Goal: Information Seeking & Learning: Learn about a topic

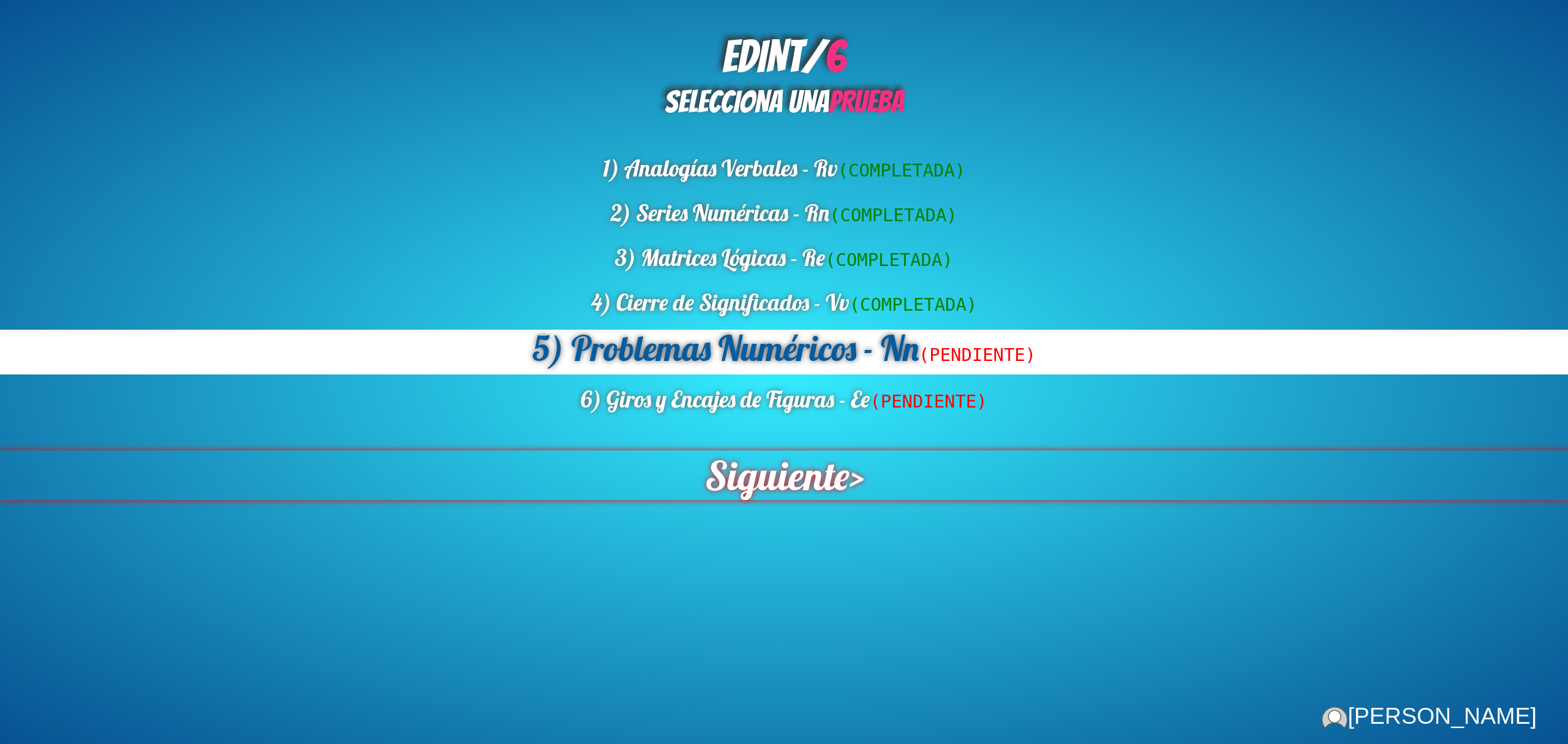
click at [795, 478] on span "Siguiente" at bounding box center [776, 475] width 145 height 49
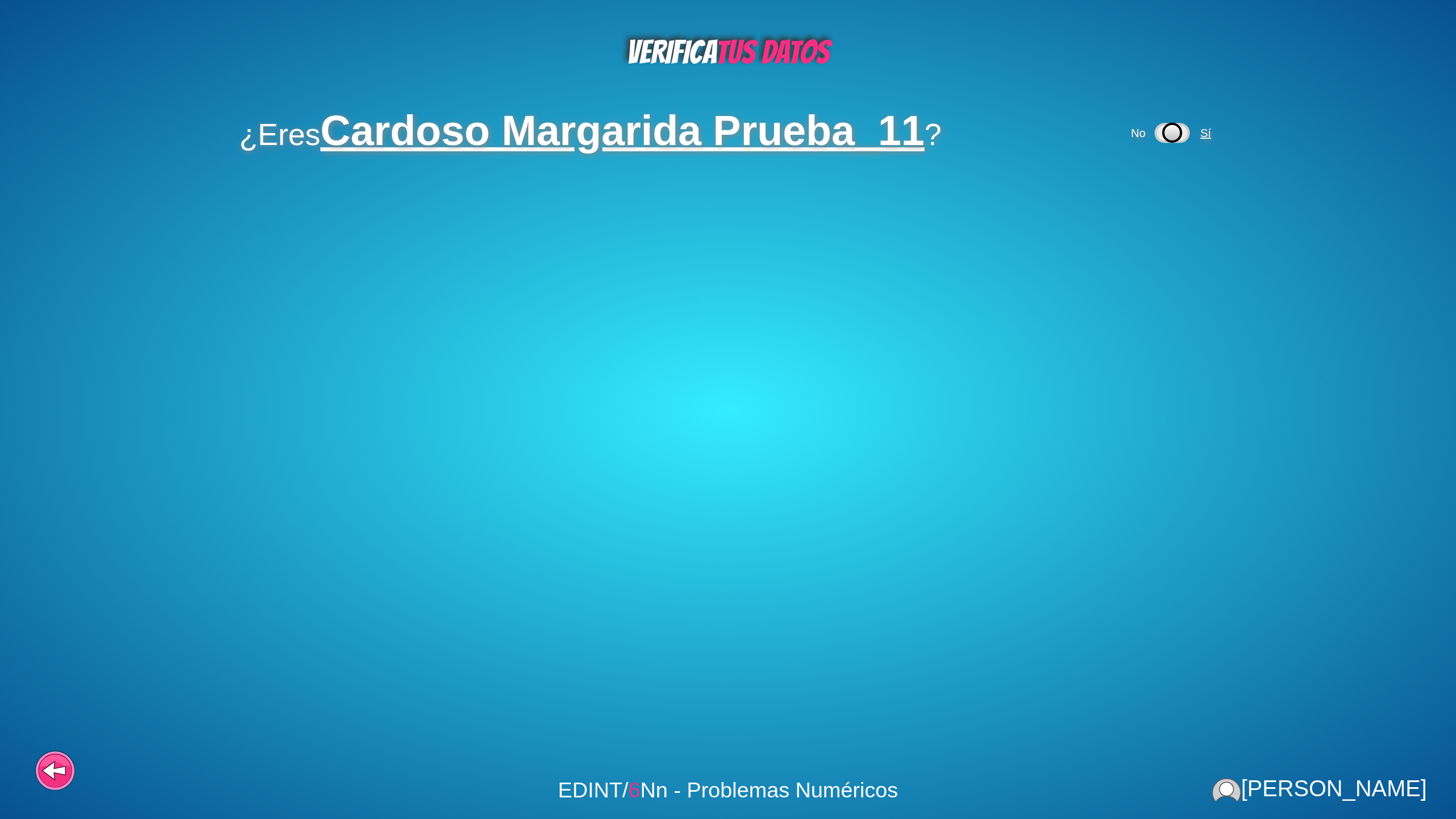
click at [1213, 134] on span "Sí" at bounding box center [1207, 133] width 19 height 12
click at [1099, 200] on span "Sí" at bounding box center [1090, 198] width 19 height 12
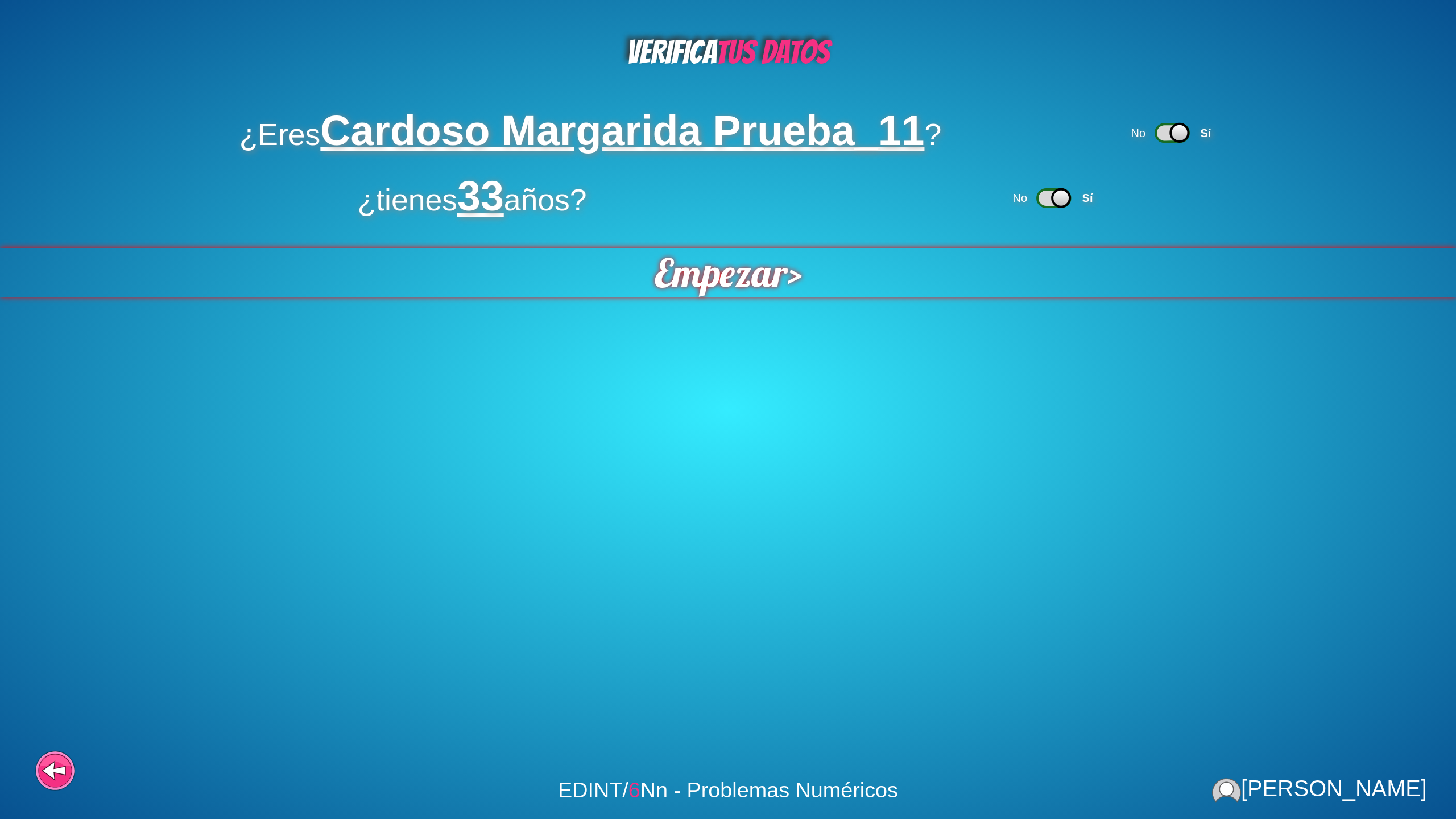
click at [799, 272] on div "Empezar >" at bounding box center [727, 272] width 1520 height 51
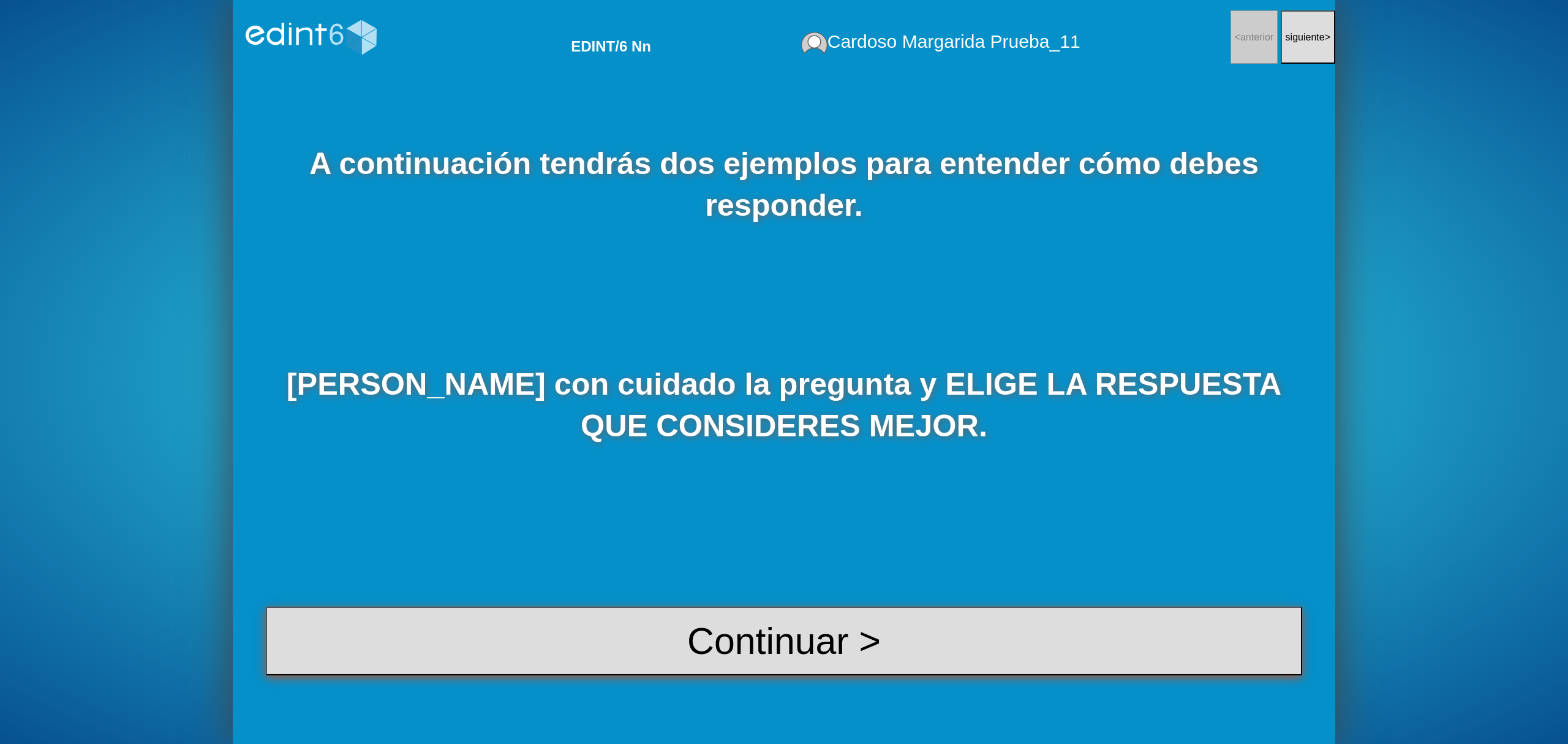
click at [762, 634] on button "Continuar >" at bounding box center [784, 640] width 1036 height 69
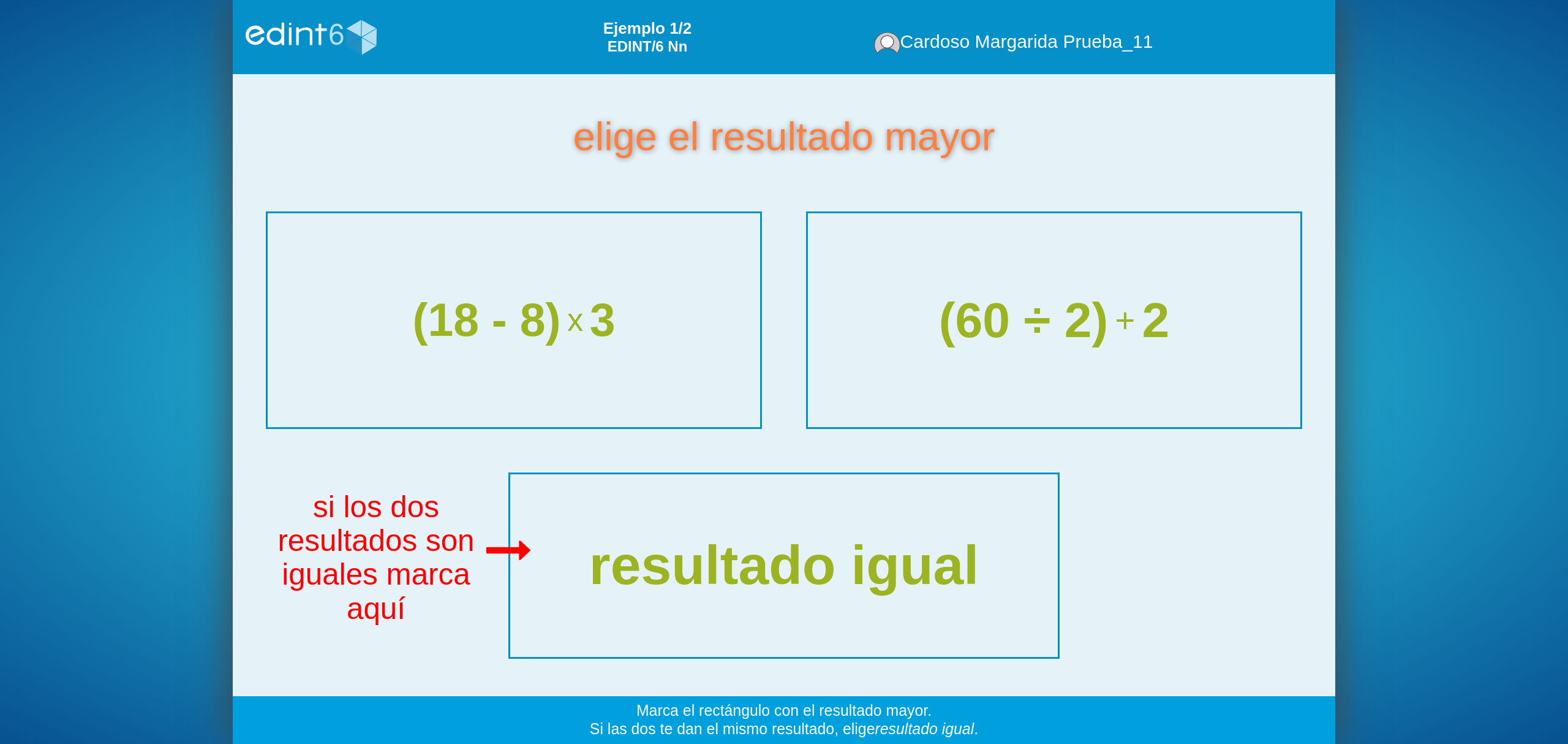
click at [1030, 329] on div "(60 ÷ 2) + 2" at bounding box center [1053, 319] width 482 height 54
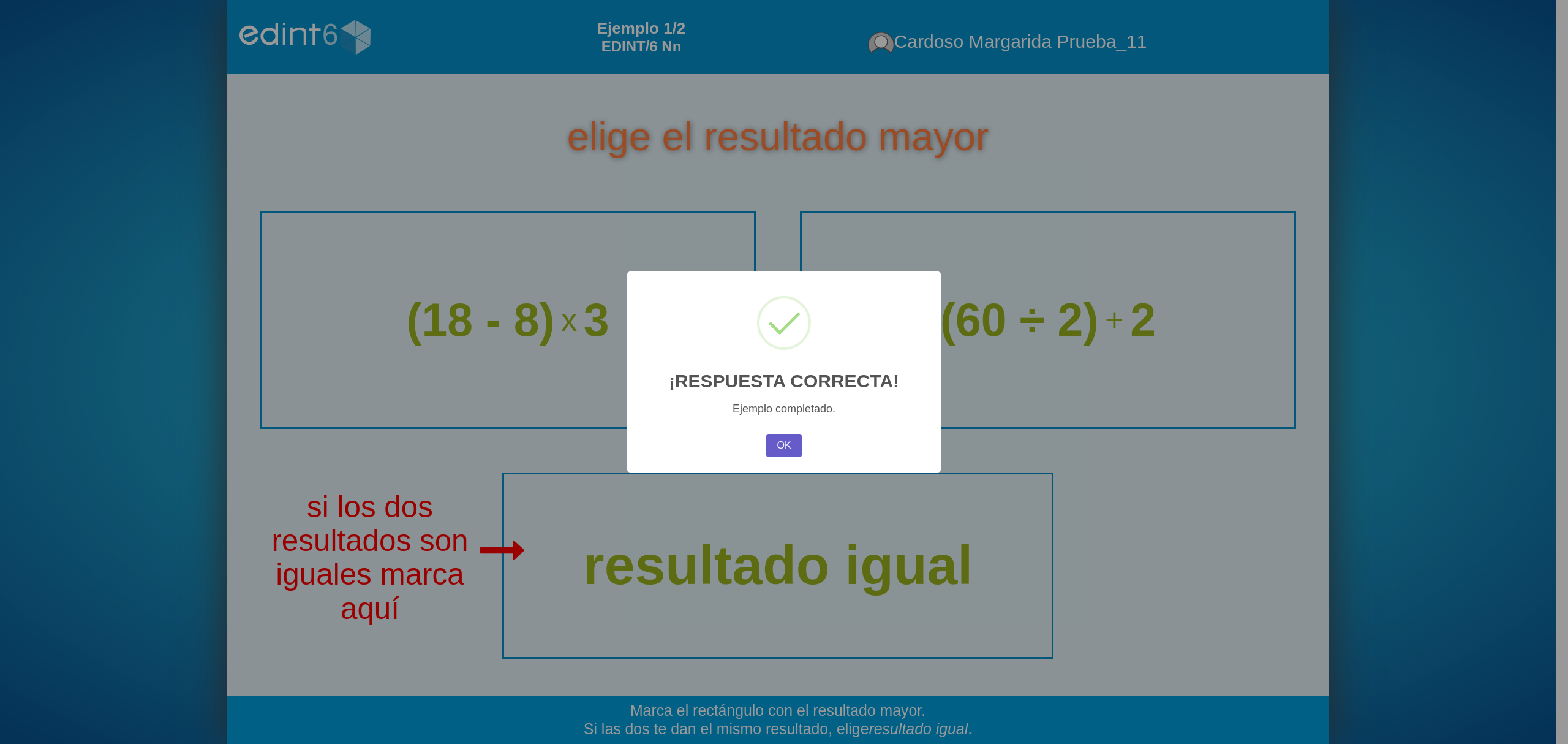
click at [774, 446] on button "OK" at bounding box center [784, 446] width 36 height 23
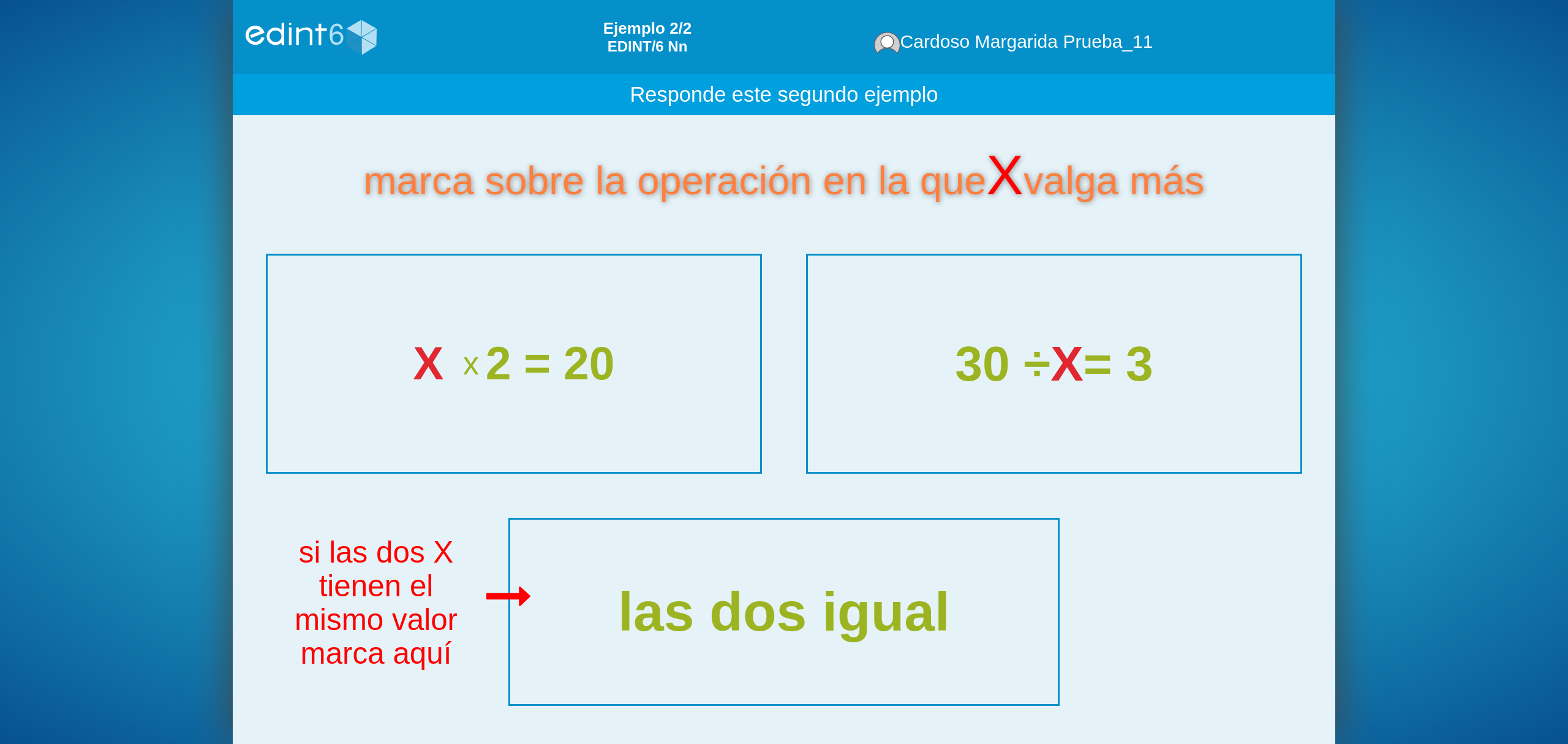
click at [1012, 369] on div "30 ÷ X = 3" at bounding box center [1053, 363] width 482 height 54
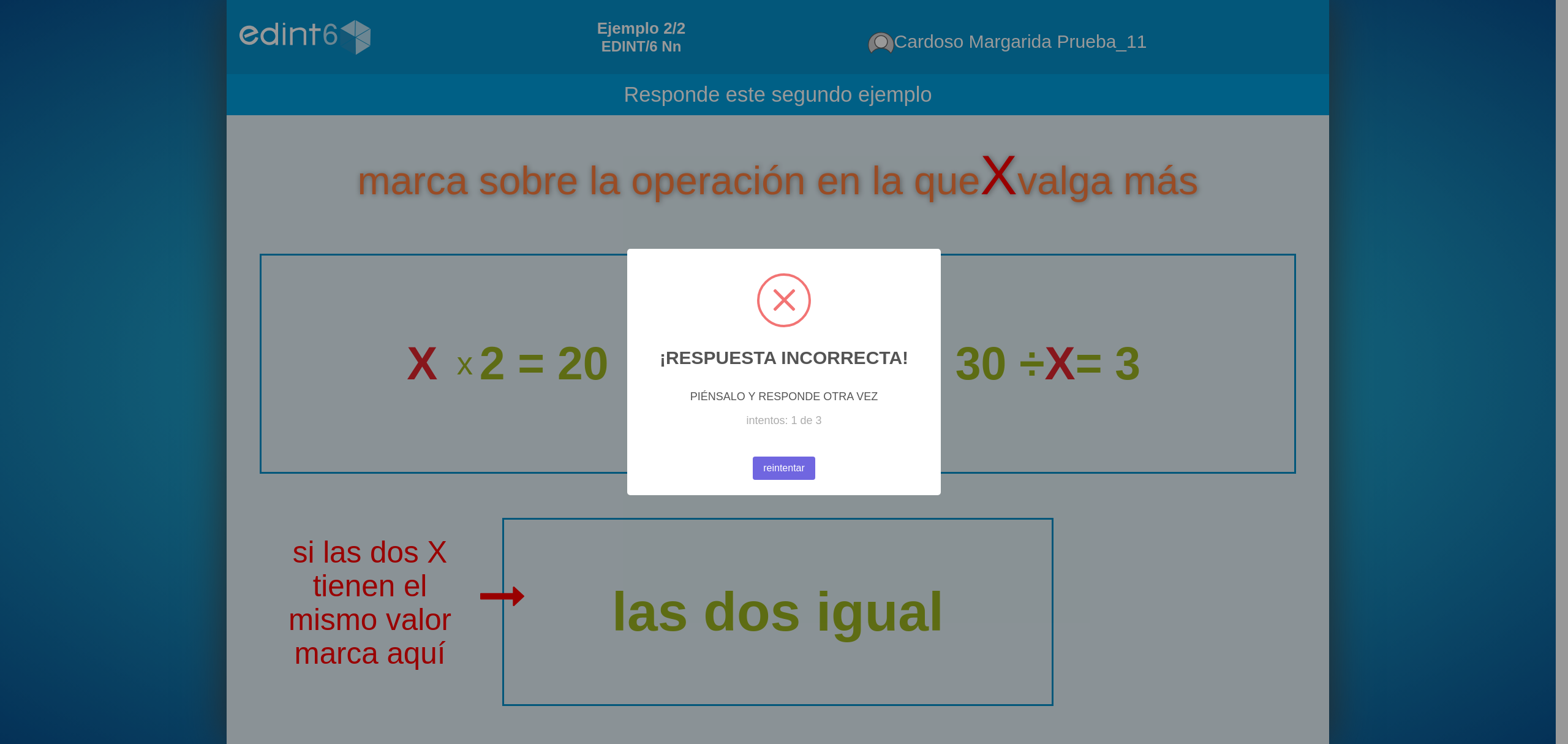
click at [794, 482] on div "reintentar No Cancel" at bounding box center [784, 467] width 69 height 29
click at [751, 454] on div "reintentar No Cancel" at bounding box center [784, 467] width 69 height 29
click at [771, 471] on button "reintentar" at bounding box center [784, 468] width 68 height 25
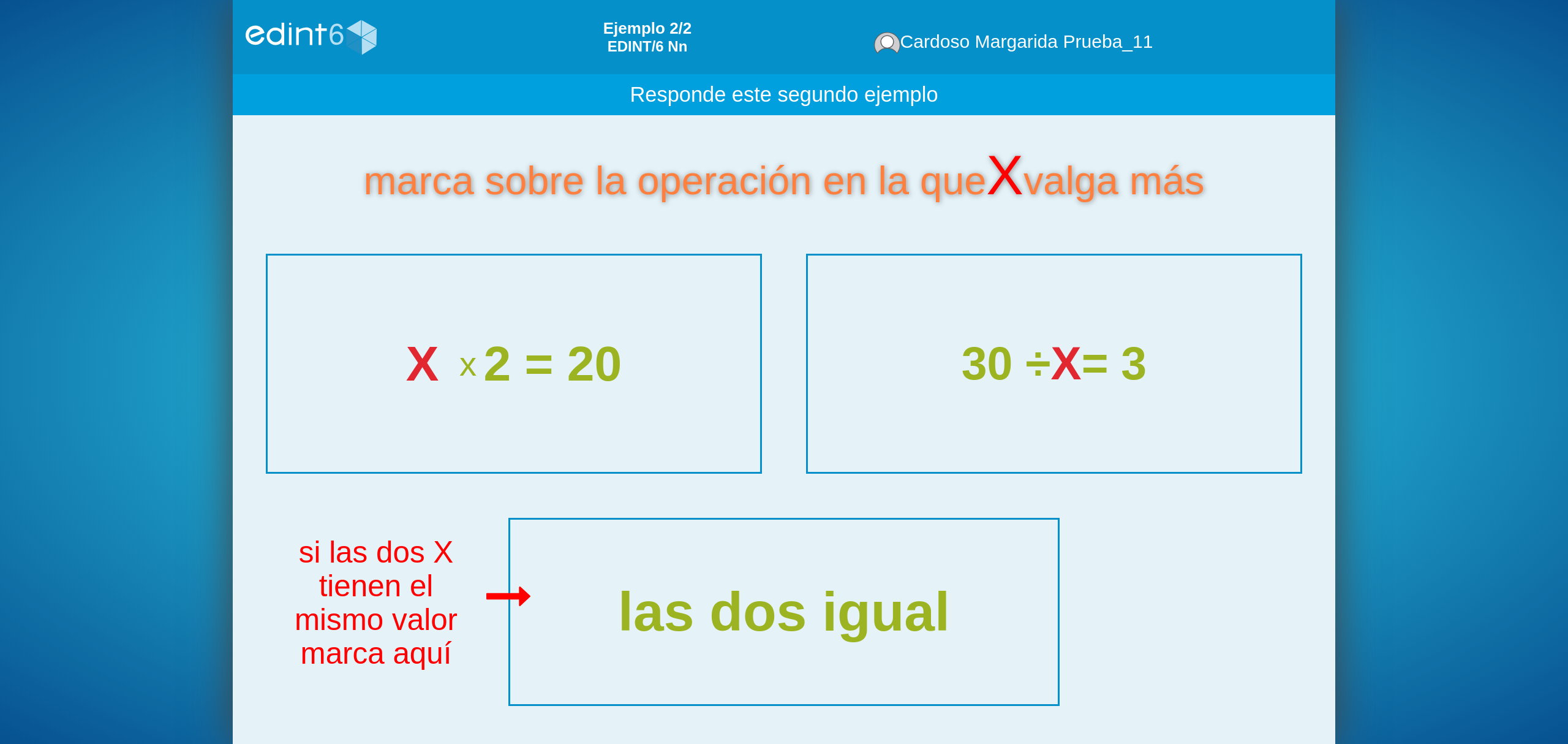
click at [476, 376] on span "x" at bounding box center [468, 363] width 31 height 38
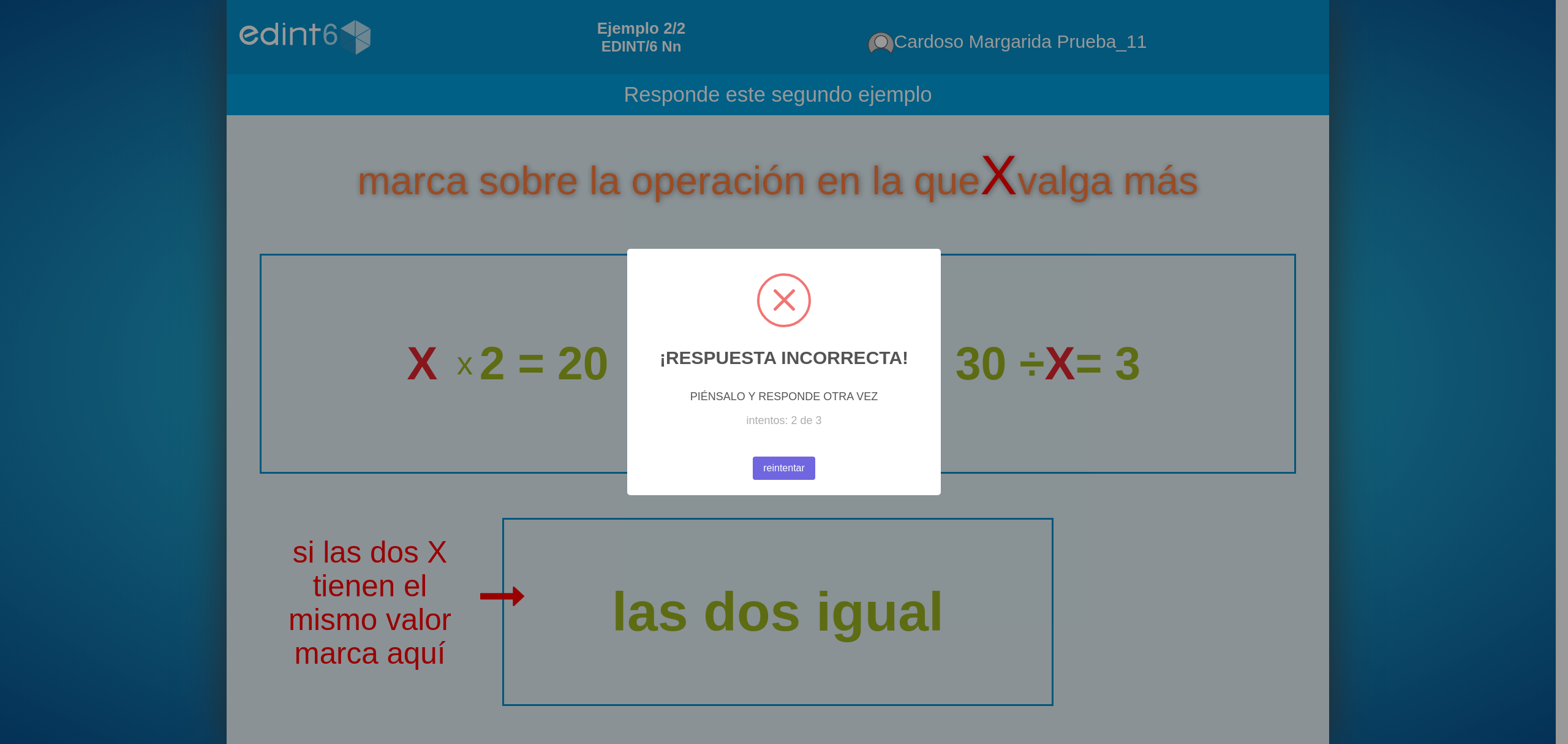
click at [792, 454] on div "reintentar No Cancel" at bounding box center [784, 467] width 69 height 29
click at [781, 482] on div "reintentar No Cancel" at bounding box center [784, 467] width 69 height 29
click at [781, 471] on button "reintentar" at bounding box center [783, 468] width 63 height 23
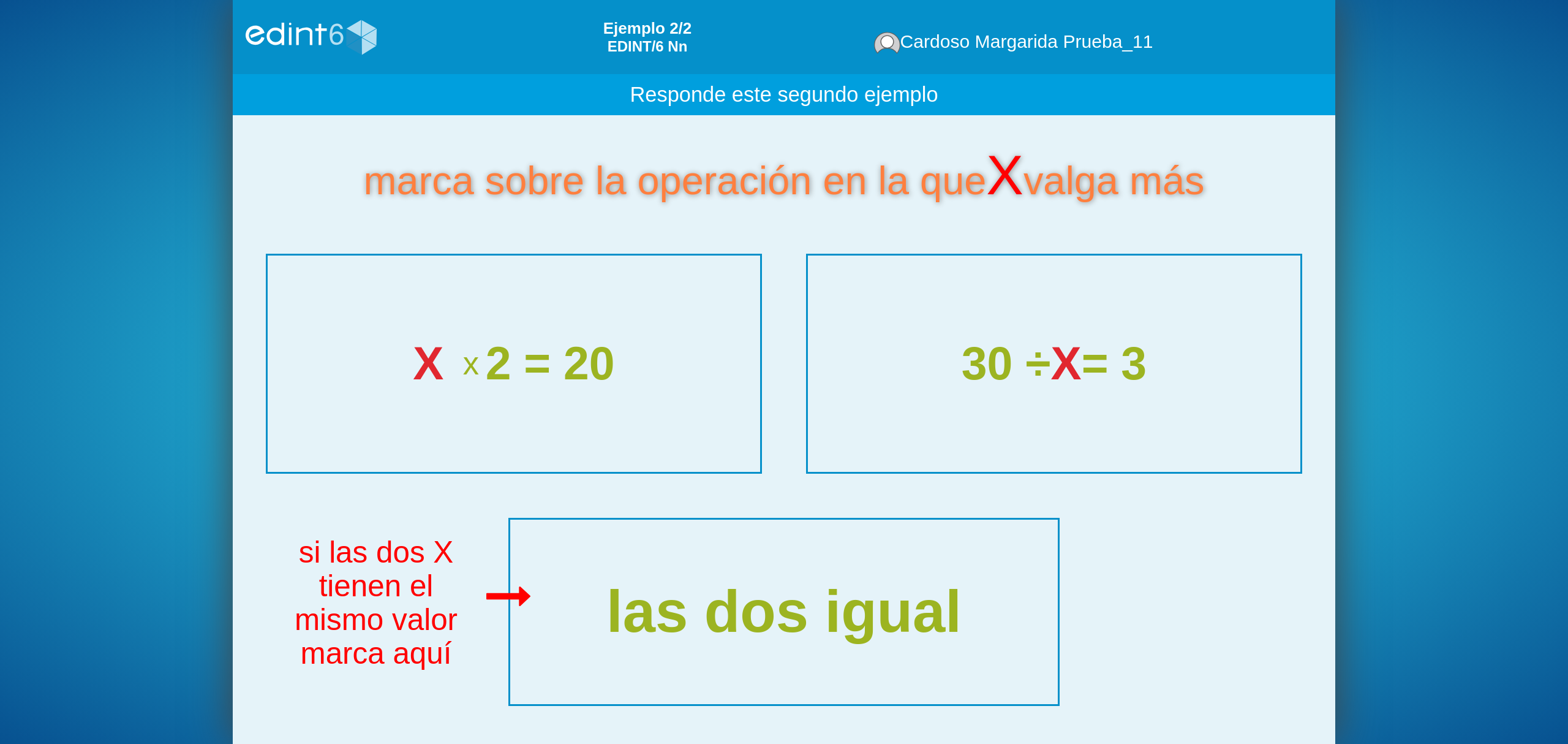
click at [777, 563] on div "las dos igual" at bounding box center [784, 612] width 583 height 196
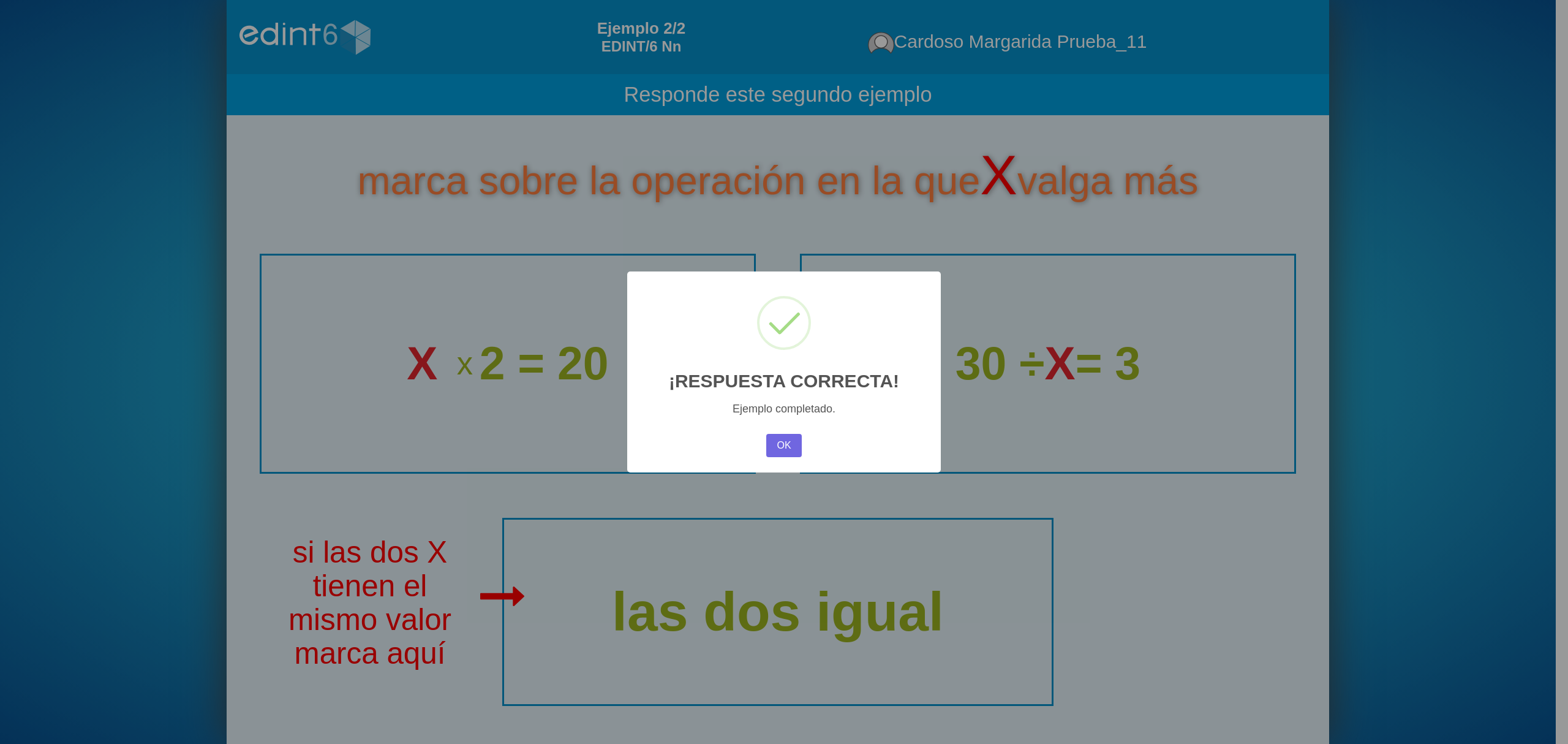
click at [782, 428] on div "× ¡RESPUESTA CORRECTA! Ejemplo completado. OK No Cancel" at bounding box center [783, 372] width 313 height 201
click at [790, 441] on button "OK" at bounding box center [784, 446] width 36 height 23
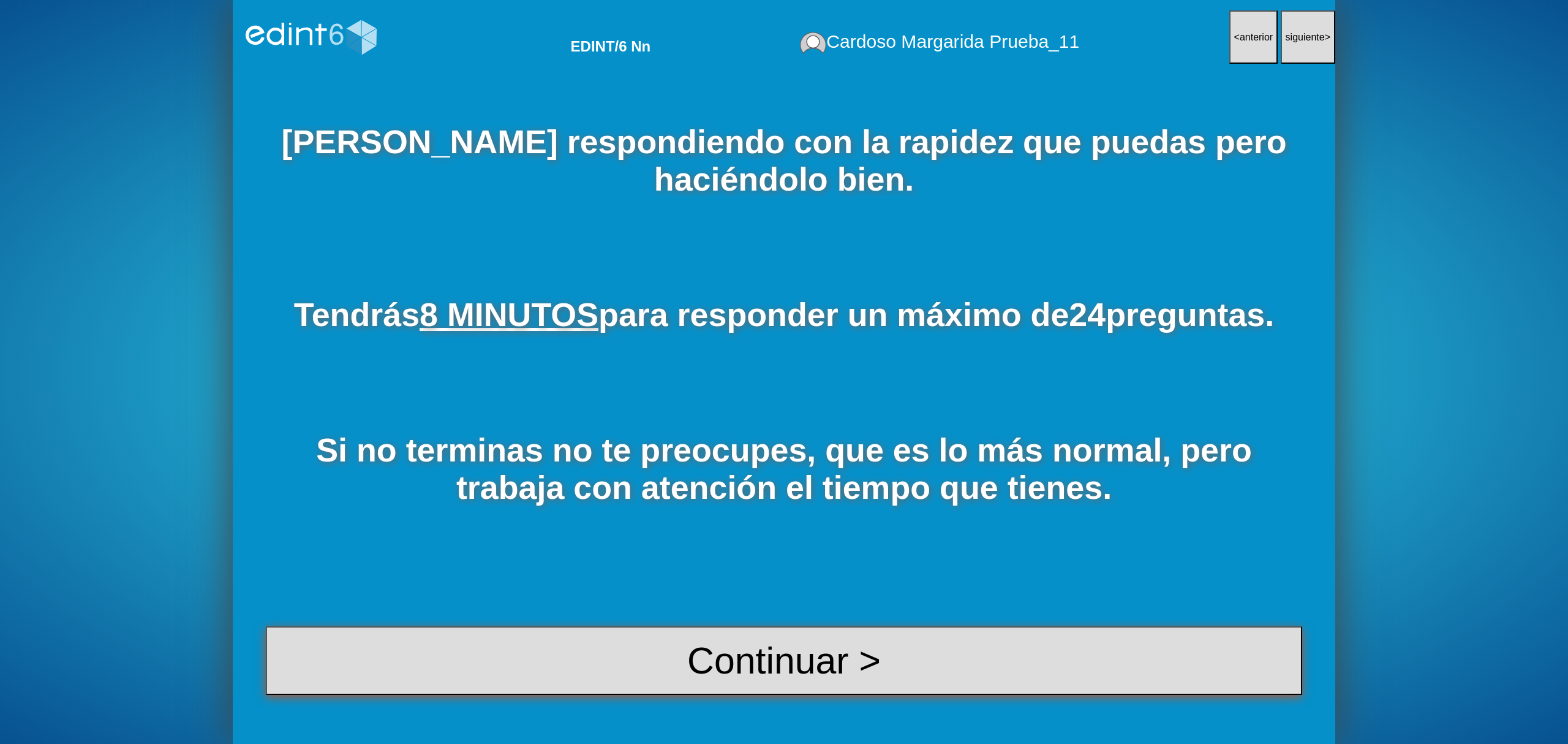
click at [920, 636] on button "Continuar >" at bounding box center [784, 660] width 1036 height 69
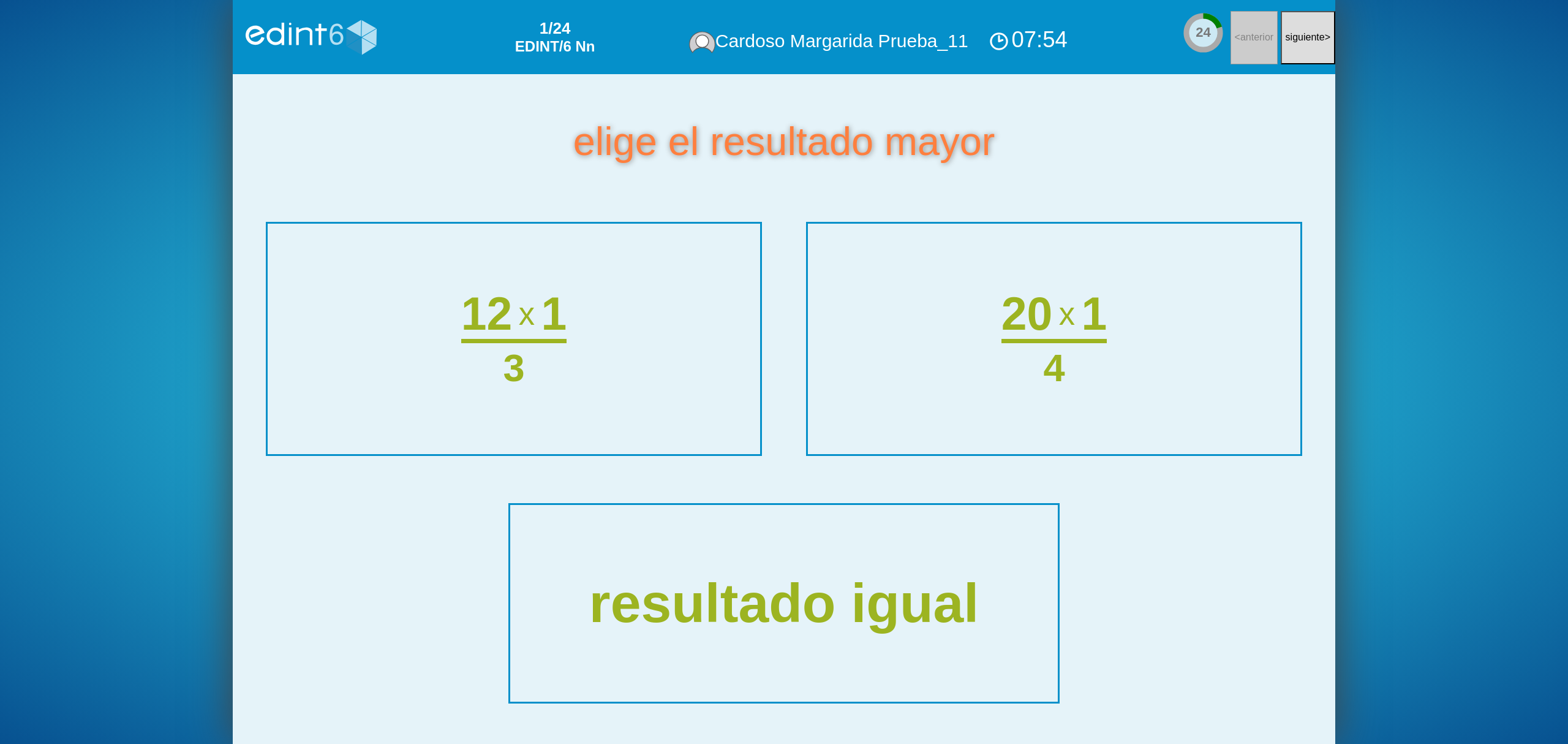
click at [765, 429] on div "elige el resultado mayor 12 x 1 3 20 x 1 4 resultado igual" at bounding box center [783, 409] width 1102 height 670
click at [705, 417] on div "12 x 1 3" at bounding box center [514, 339] width 490 height 228
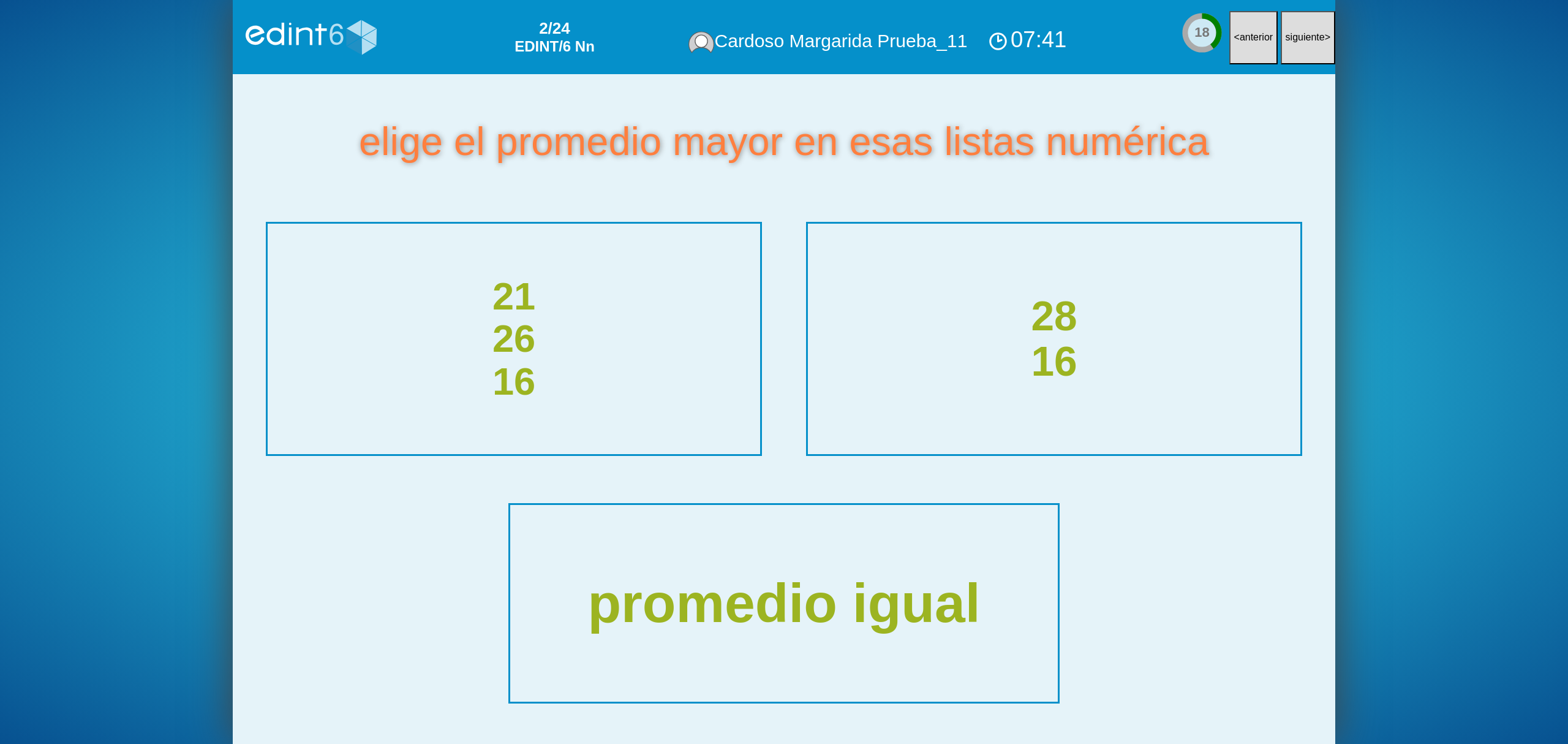
click at [1062, 349] on div "28 16" at bounding box center [1054, 339] width 524 height 244
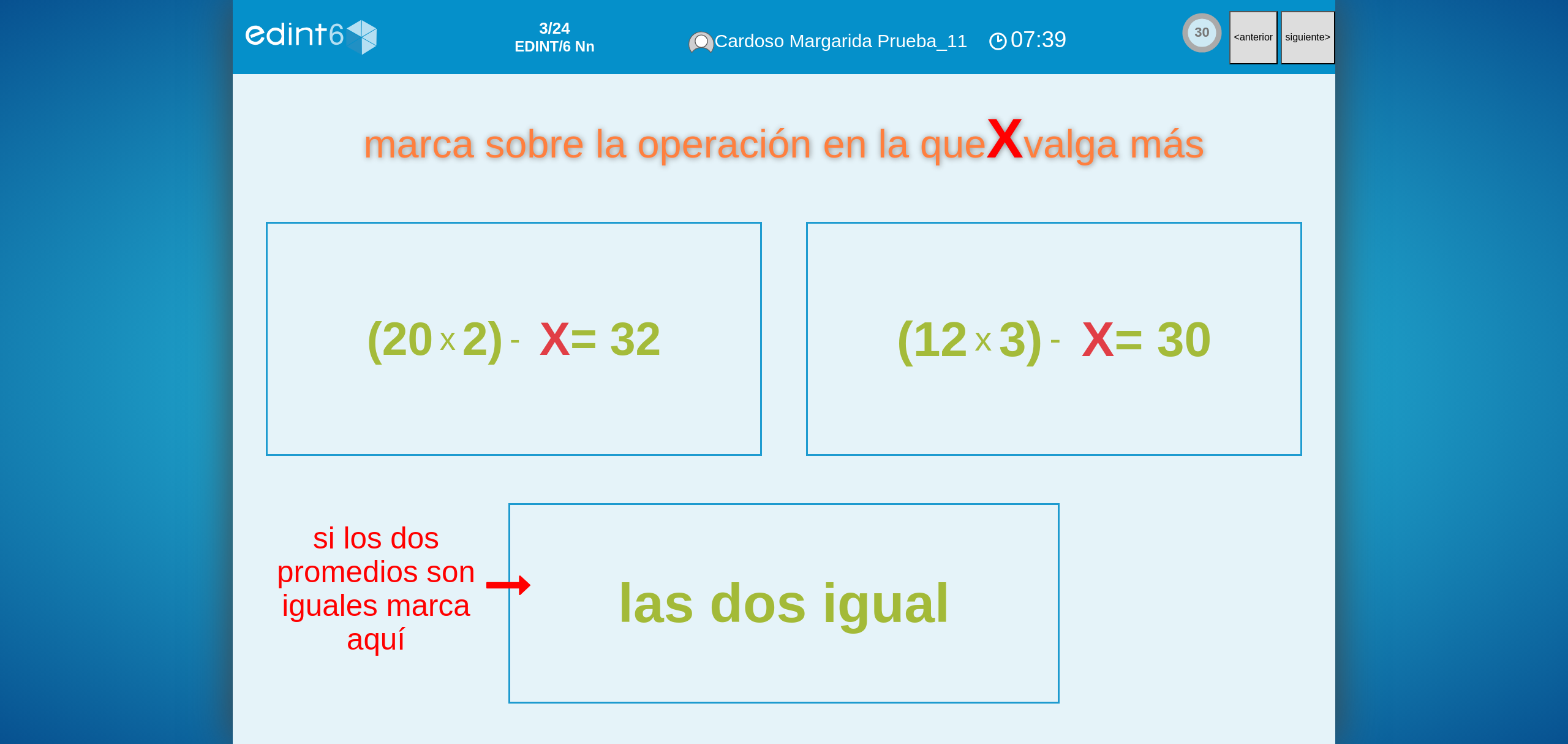
click at [1062, 349] on span "-" at bounding box center [1055, 339] width 25 height 38
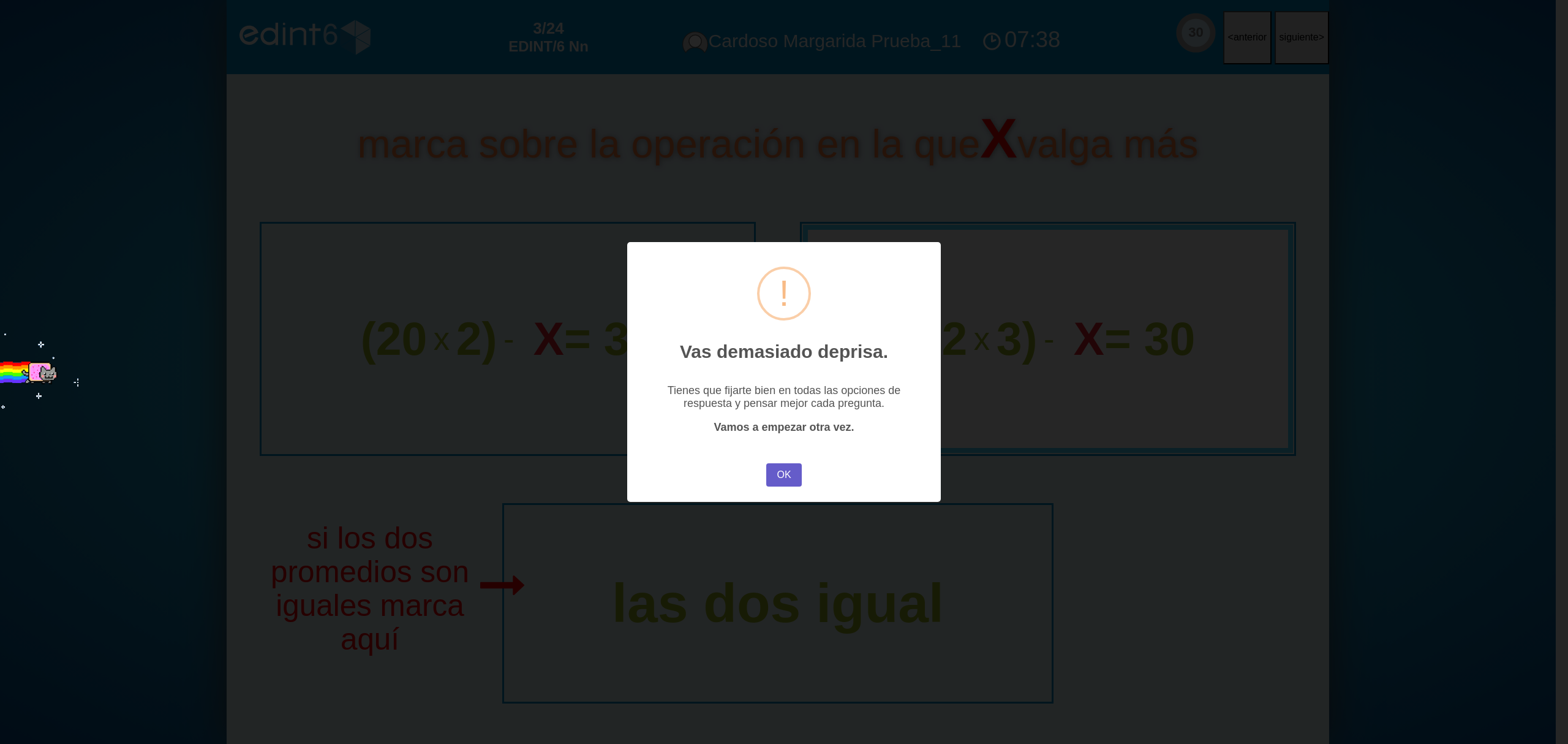
click at [779, 476] on button "OK" at bounding box center [784, 475] width 36 height 23
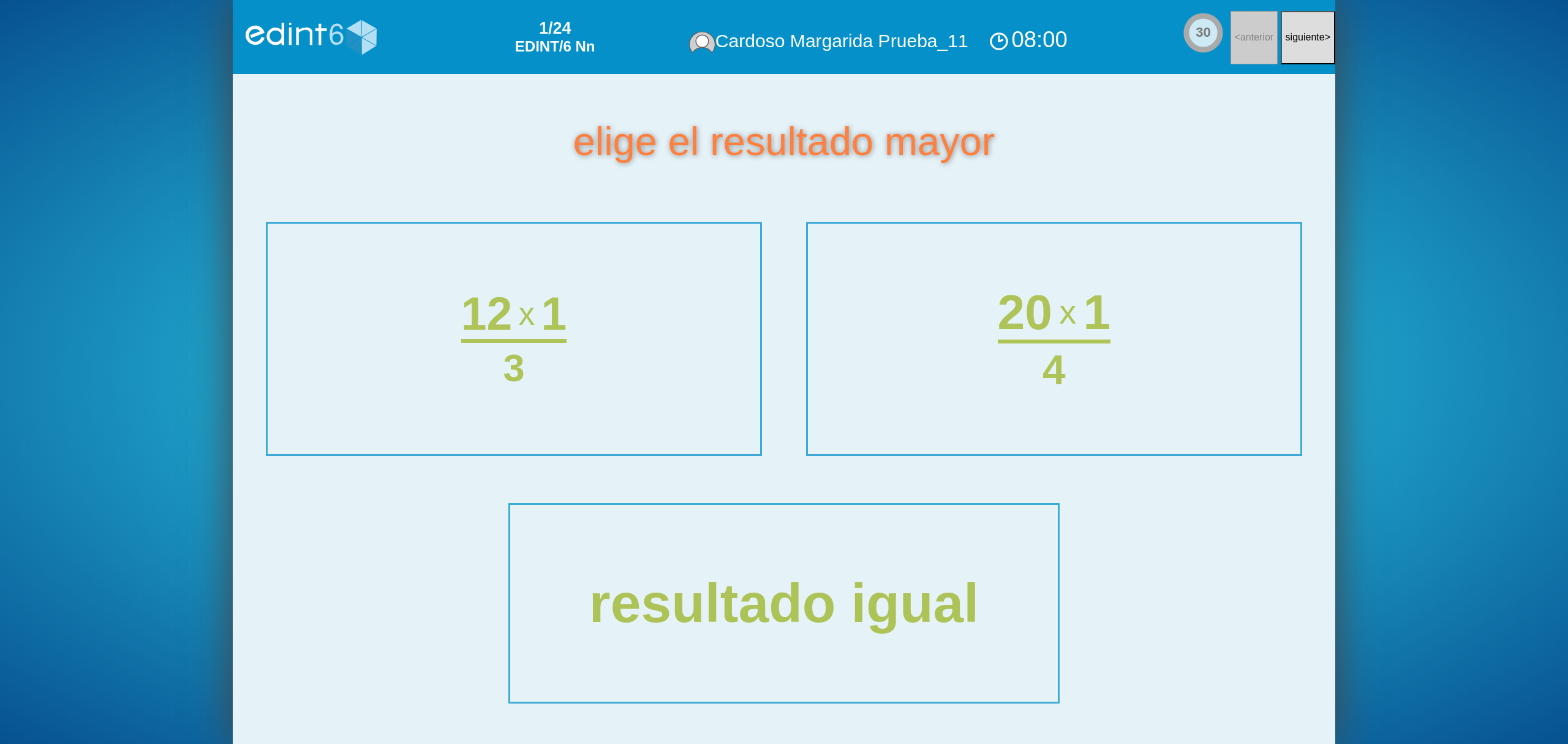
click at [981, 370] on div "20 x 1 4" at bounding box center [1054, 339] width 155 height 244
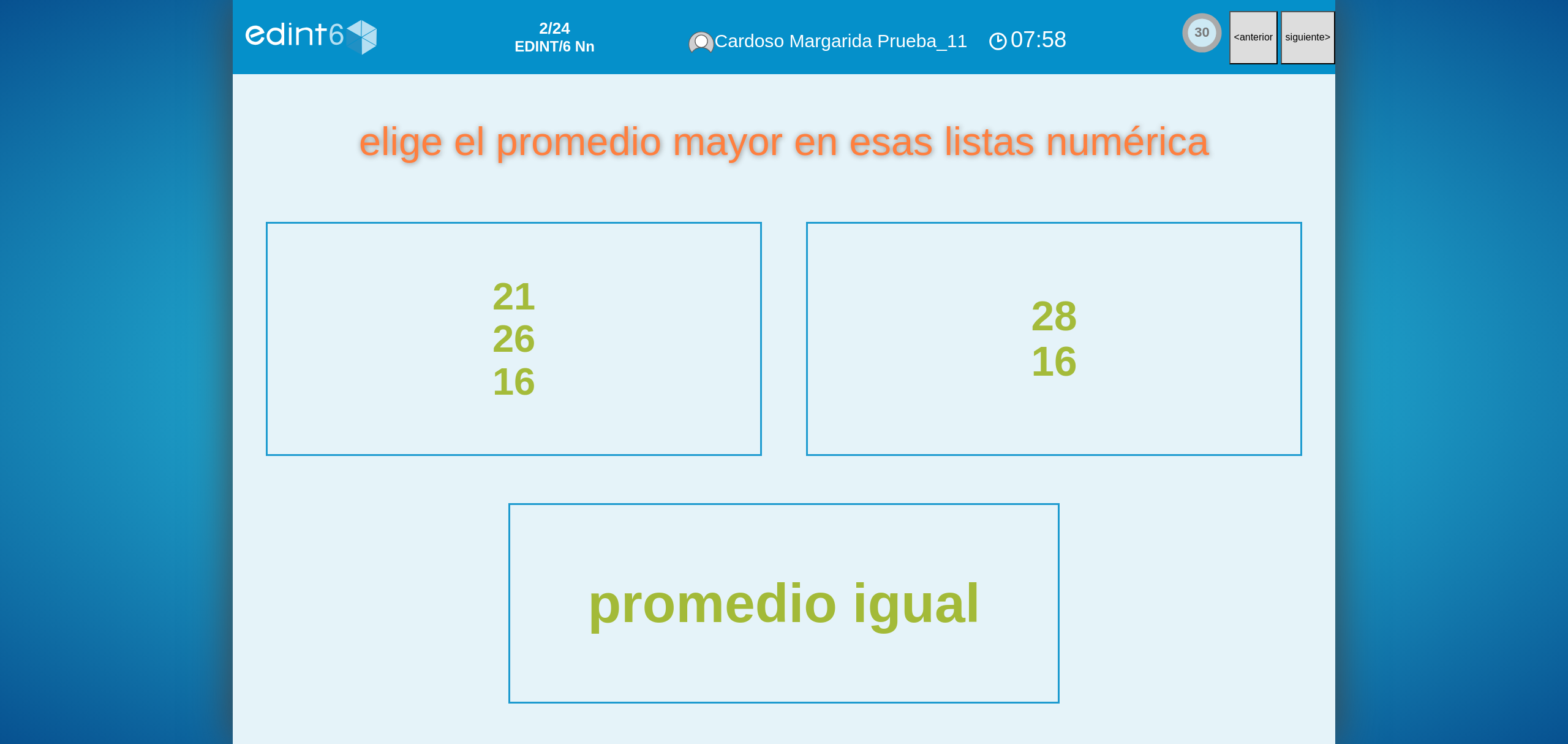
click at [981, 370] on div "28 16" at bounding box center [1054, 339] width 524 height 244
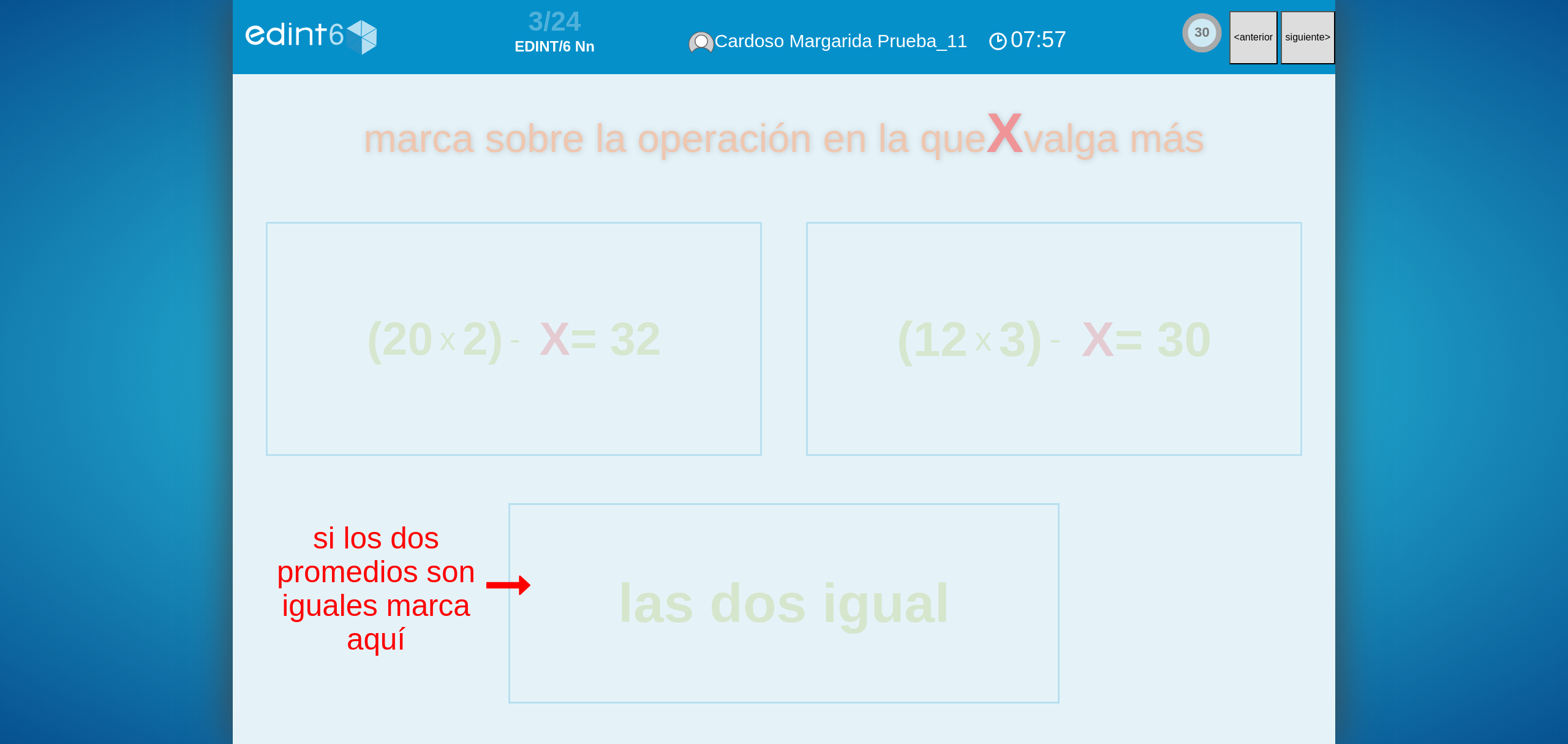
click at [981, 370] on div "(12 x 3) - X = 30" at bounding box center [1054, 339] width 524 height 244
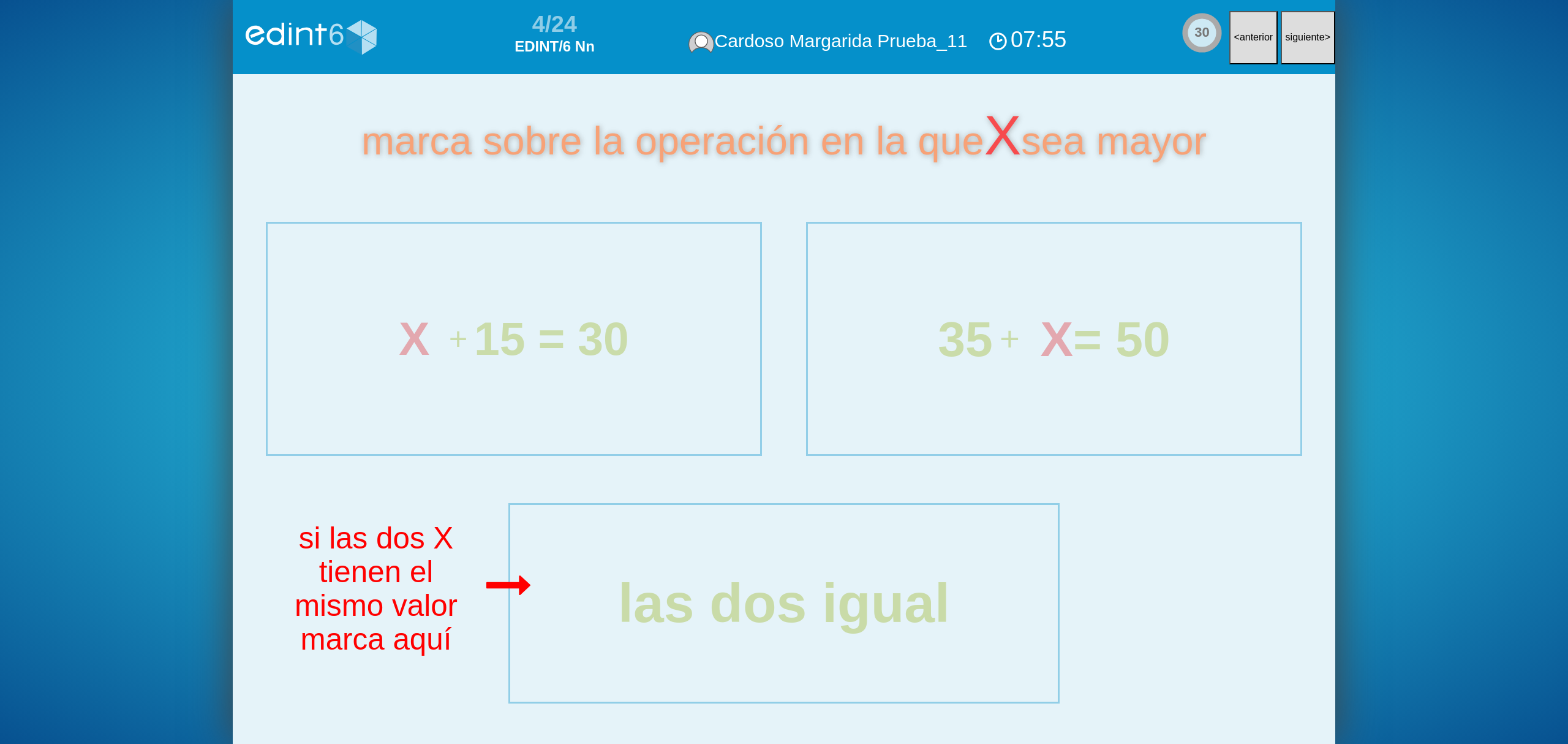
click at [981, 370] on div "35 + X = 50" at bounding box center [1054, 339] width 524 height 244
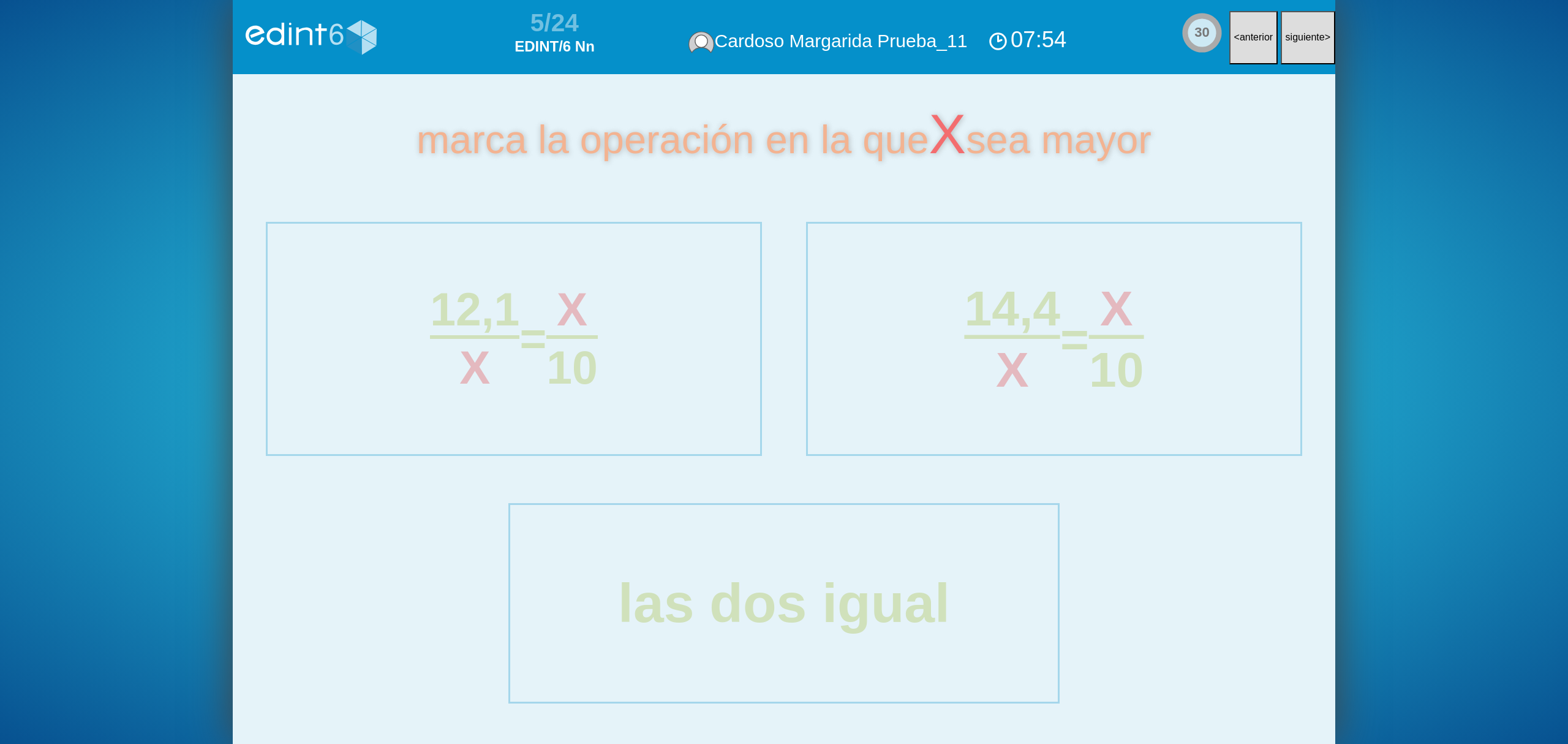
click at [981, 370] on div "X" at bounding box center [1012, 369] width 95 height 54
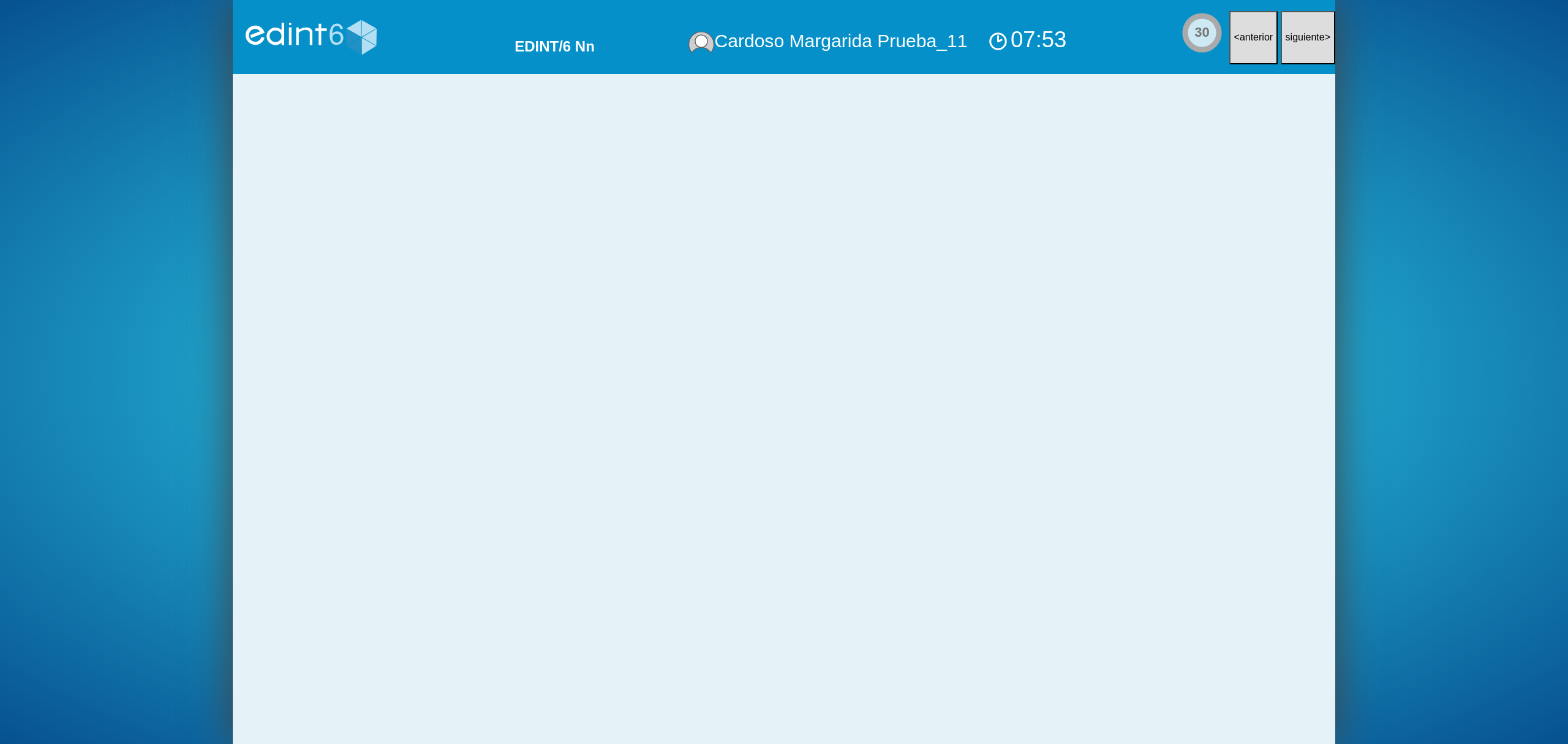
click at [981, 370] on div "1 4 x 6" at bounding box center [1053, 339] width 482 height 116
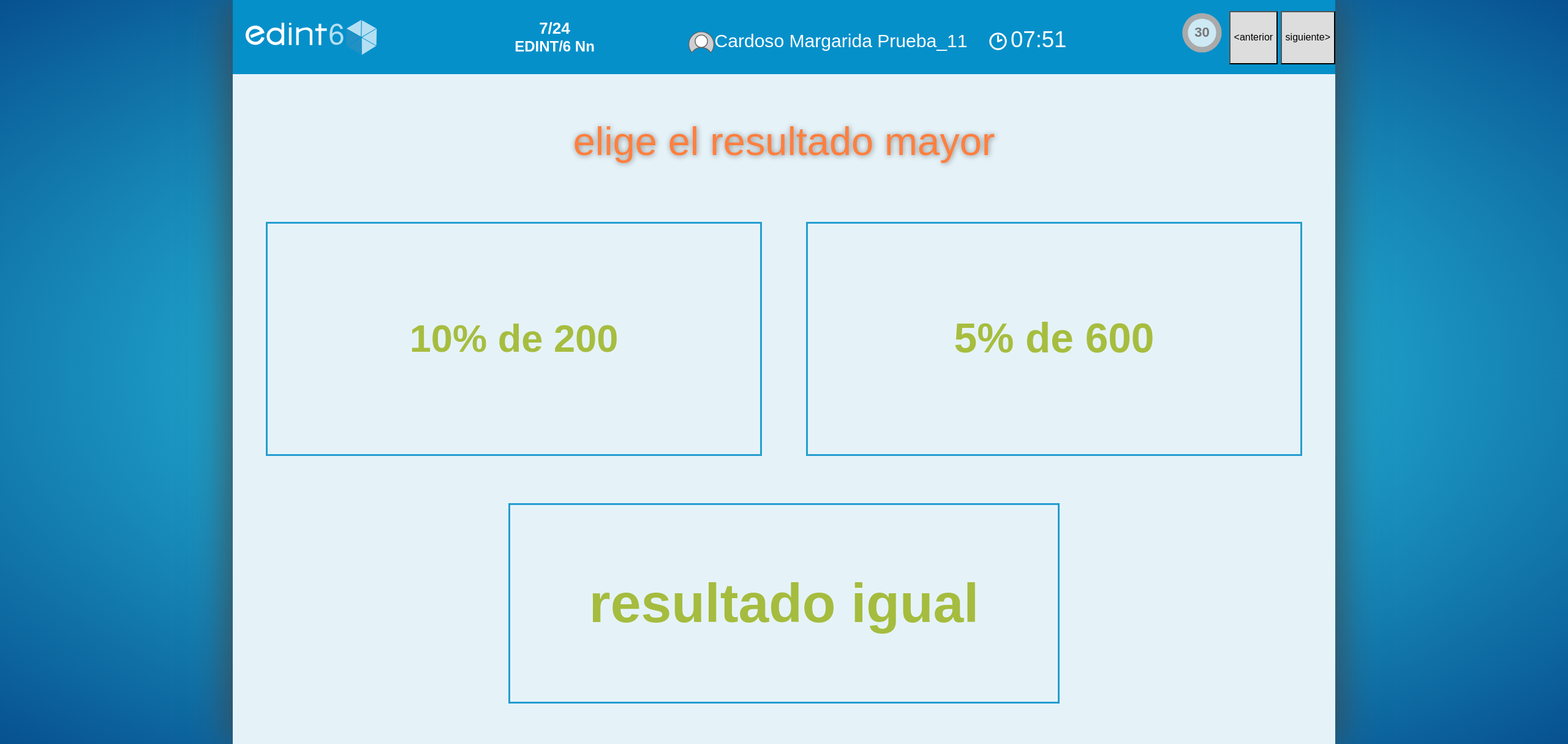
click at [981, 370] on div "5% de 600" at bounding box center [1054, 339] width 524 height 244
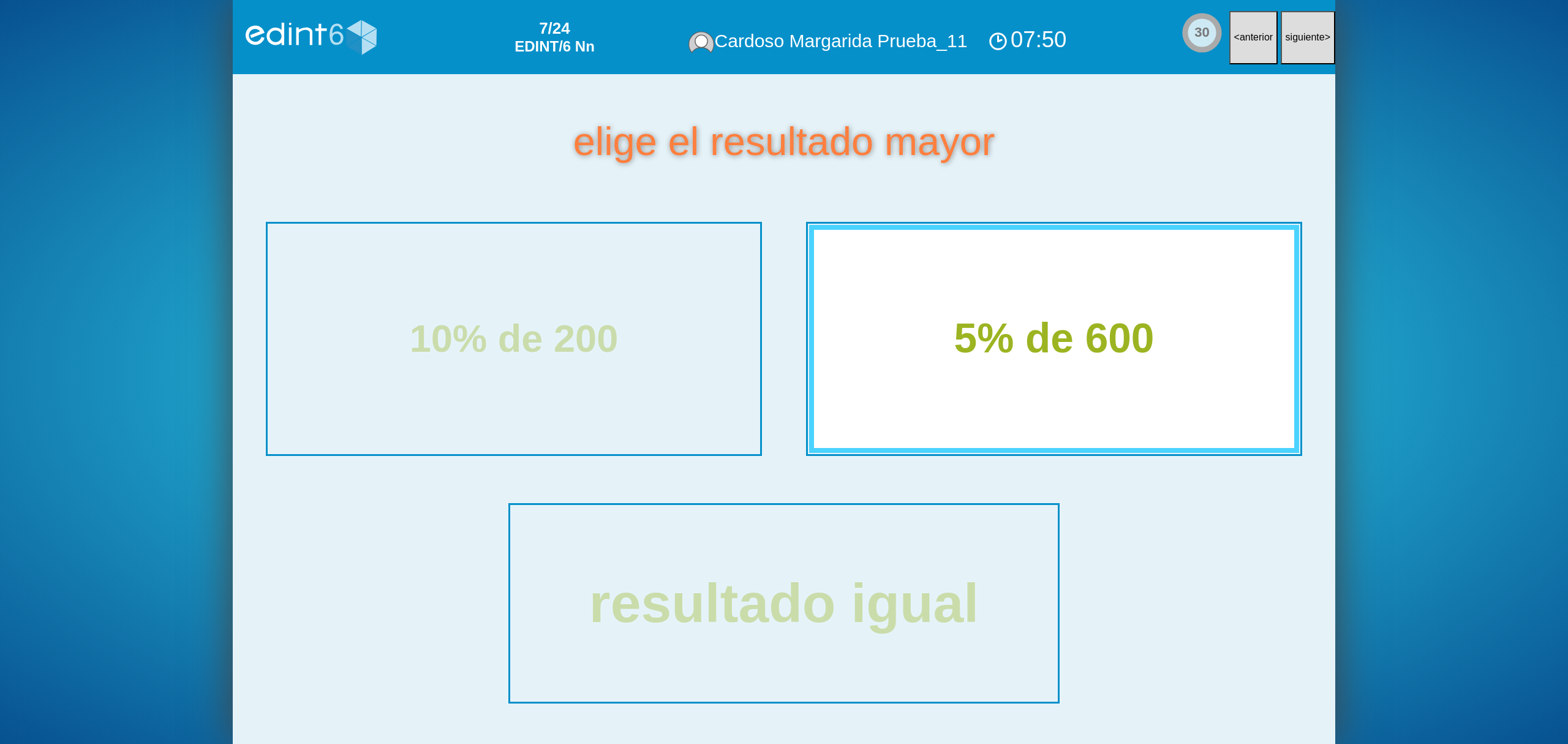
click at [981, 370] on div "5% de 600" at bounding box center [1054, 338] width 514 height 233
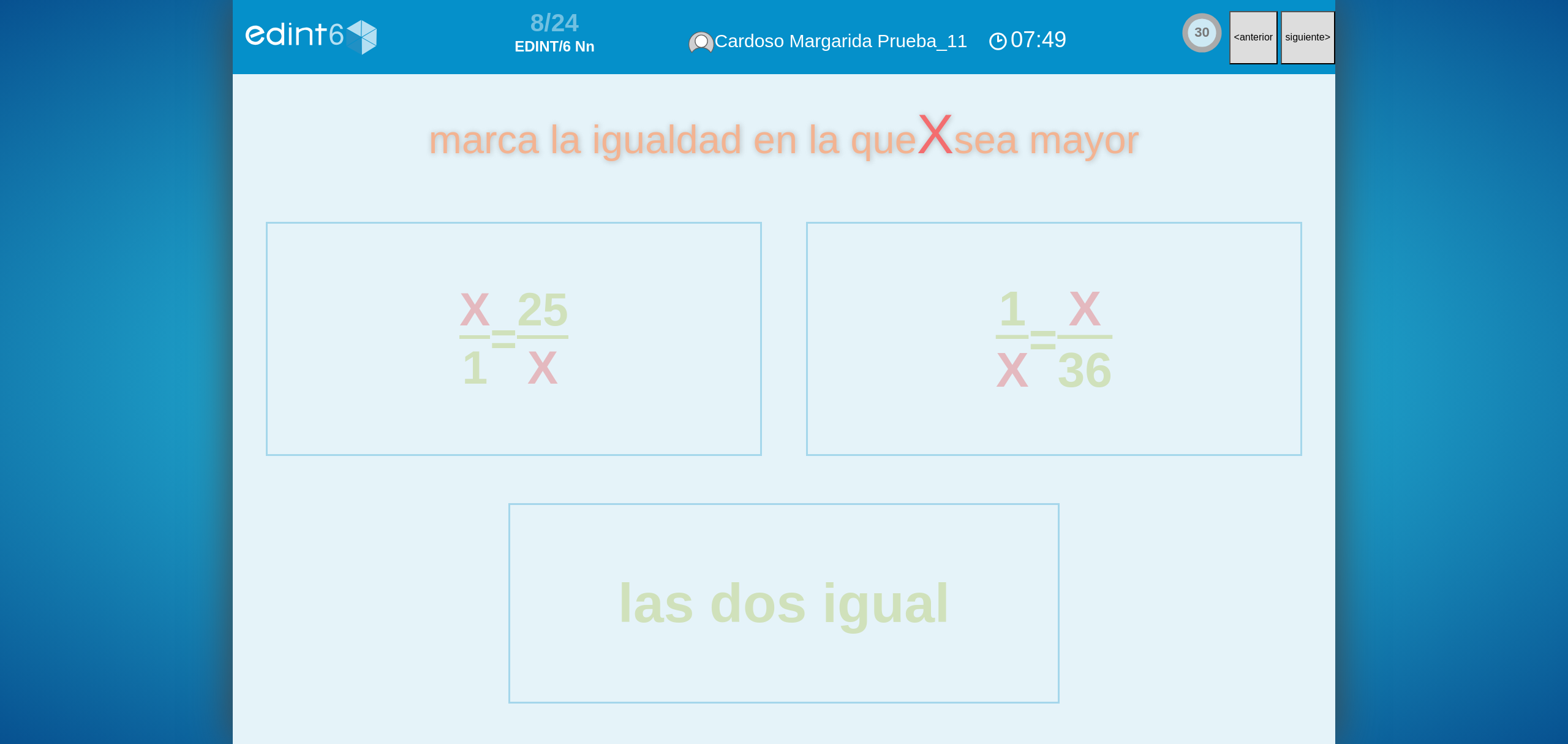
click at [981, 370] on div "1 X = X 36" at bounding box center [1053, 339] width 482 height 116
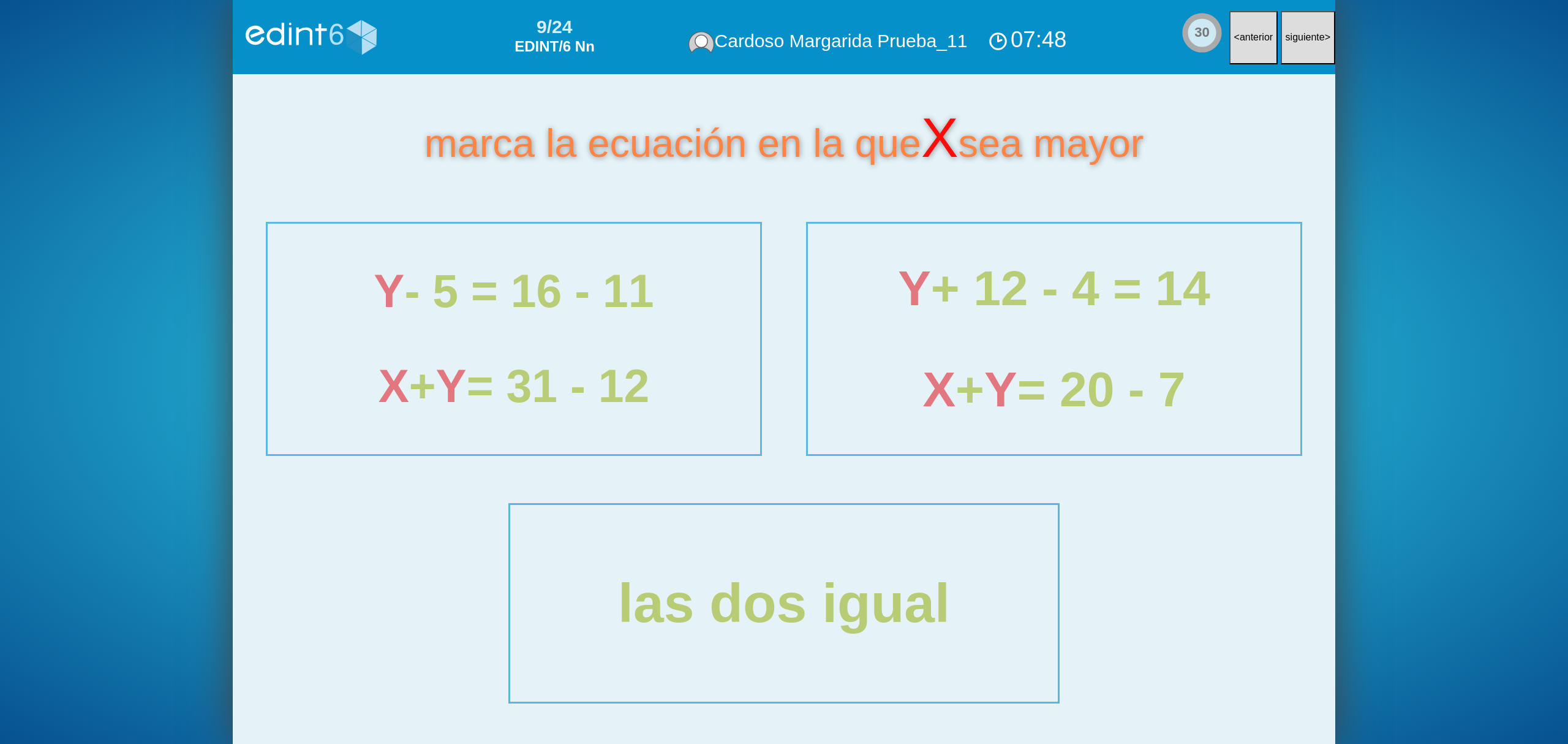
click at [981, 370] on div "X + Y = 20 - 7" at bounding box center [1053, 389] width 482 height 54
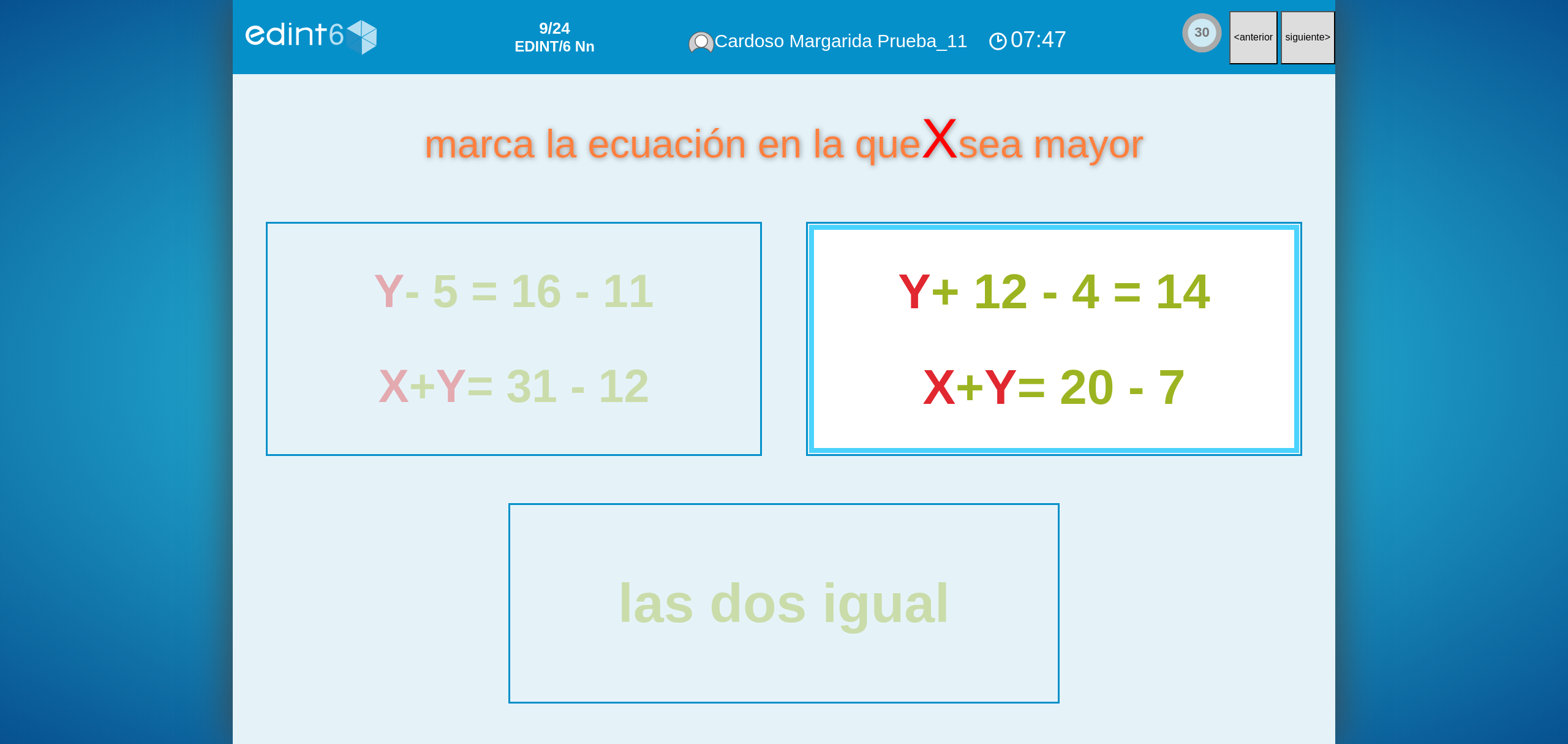
click at [981, 370] on div "X + Y = 20 - 7" at bounding box center [1053, 386] width 472 height 54
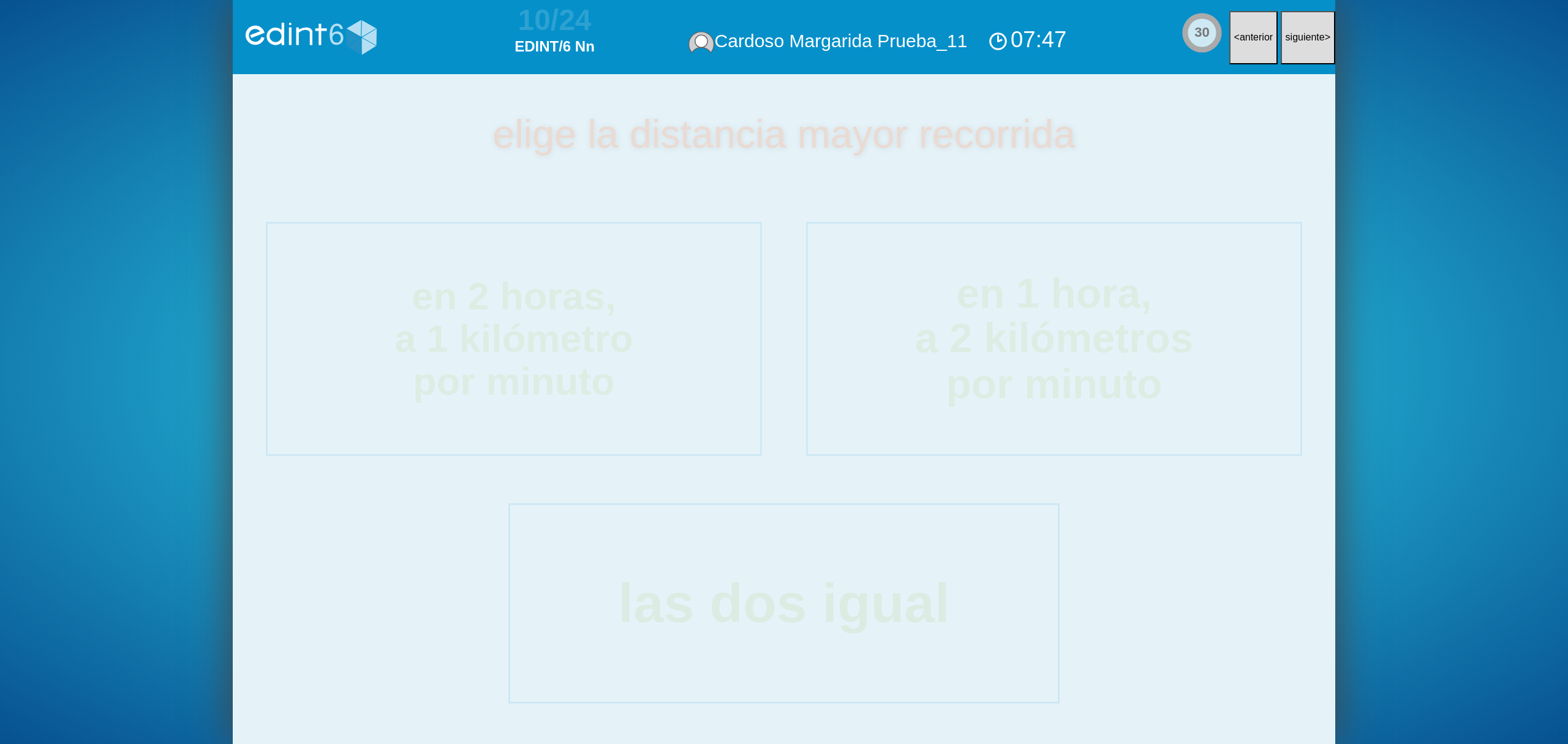
click at [981, 370] on div "en 1 hora, a 2 kilómetros por minuto" at bounding box center [1054, 339] width 524 height 244
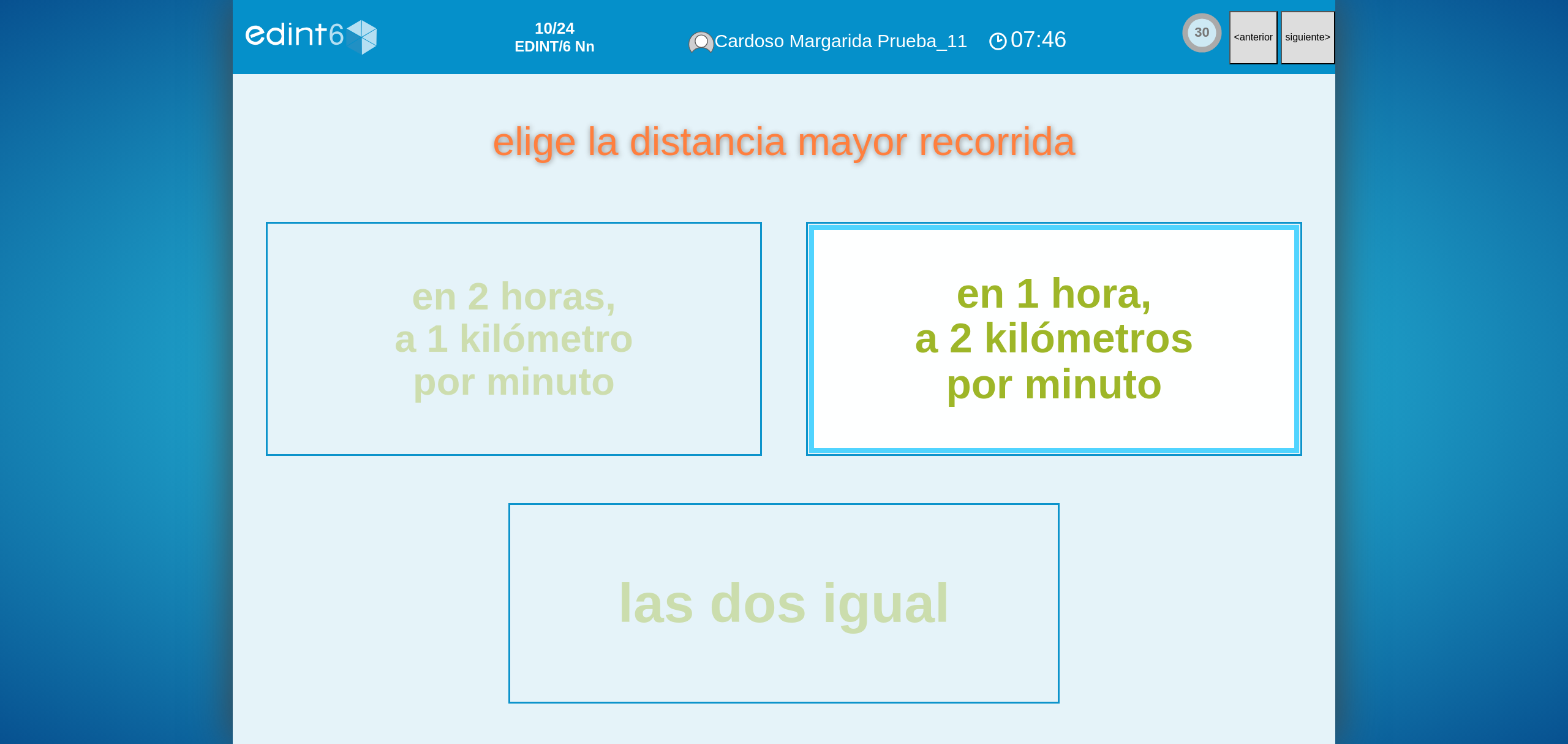
click at [981, 370] on div "en 1 hora, a 2 kilómetros por minuto" at bounding box center [1054, 338] width 514 height 233
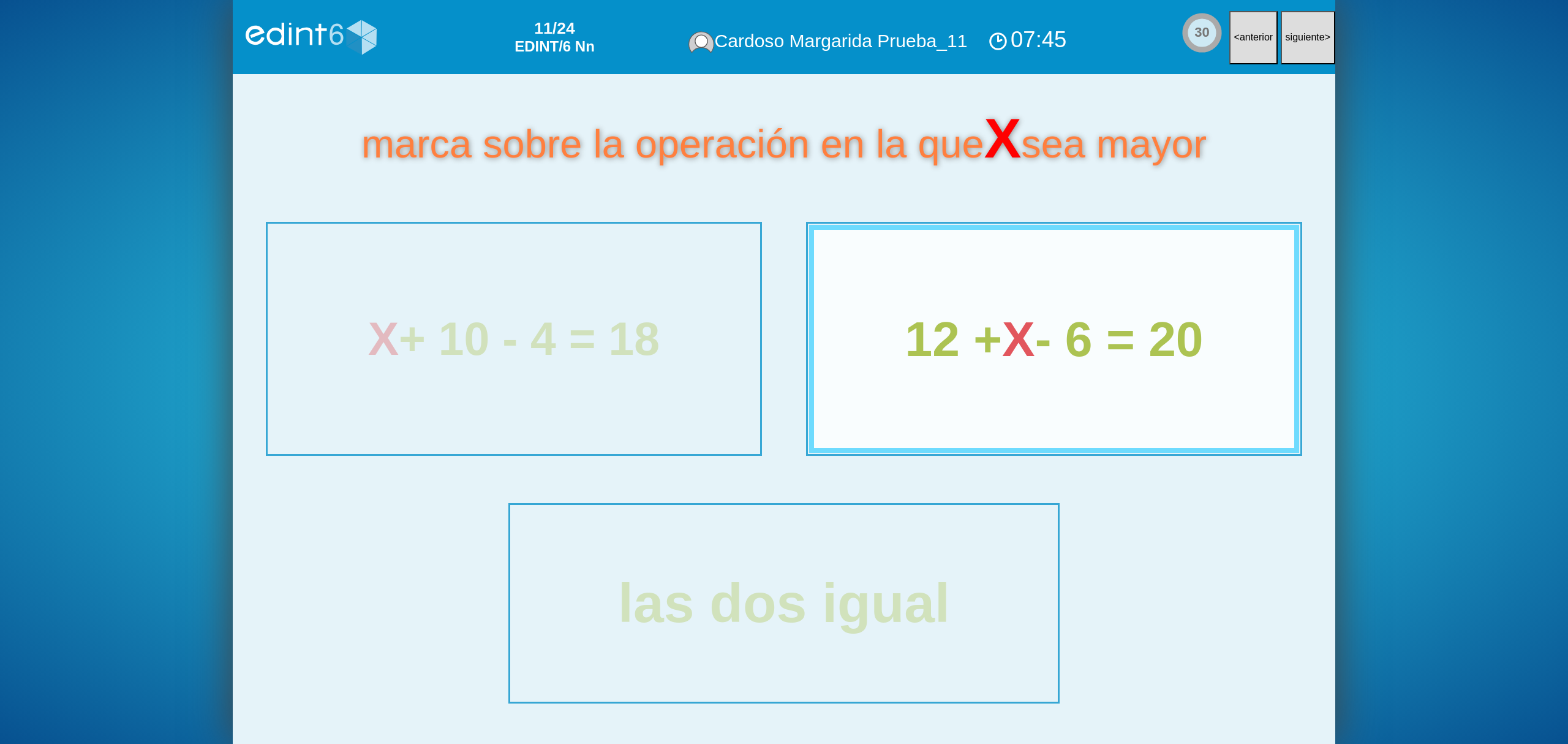
click at [981, 370] on div "12 + X - 6 = 20" at bounding box center [1054, 338] width 514 height 233
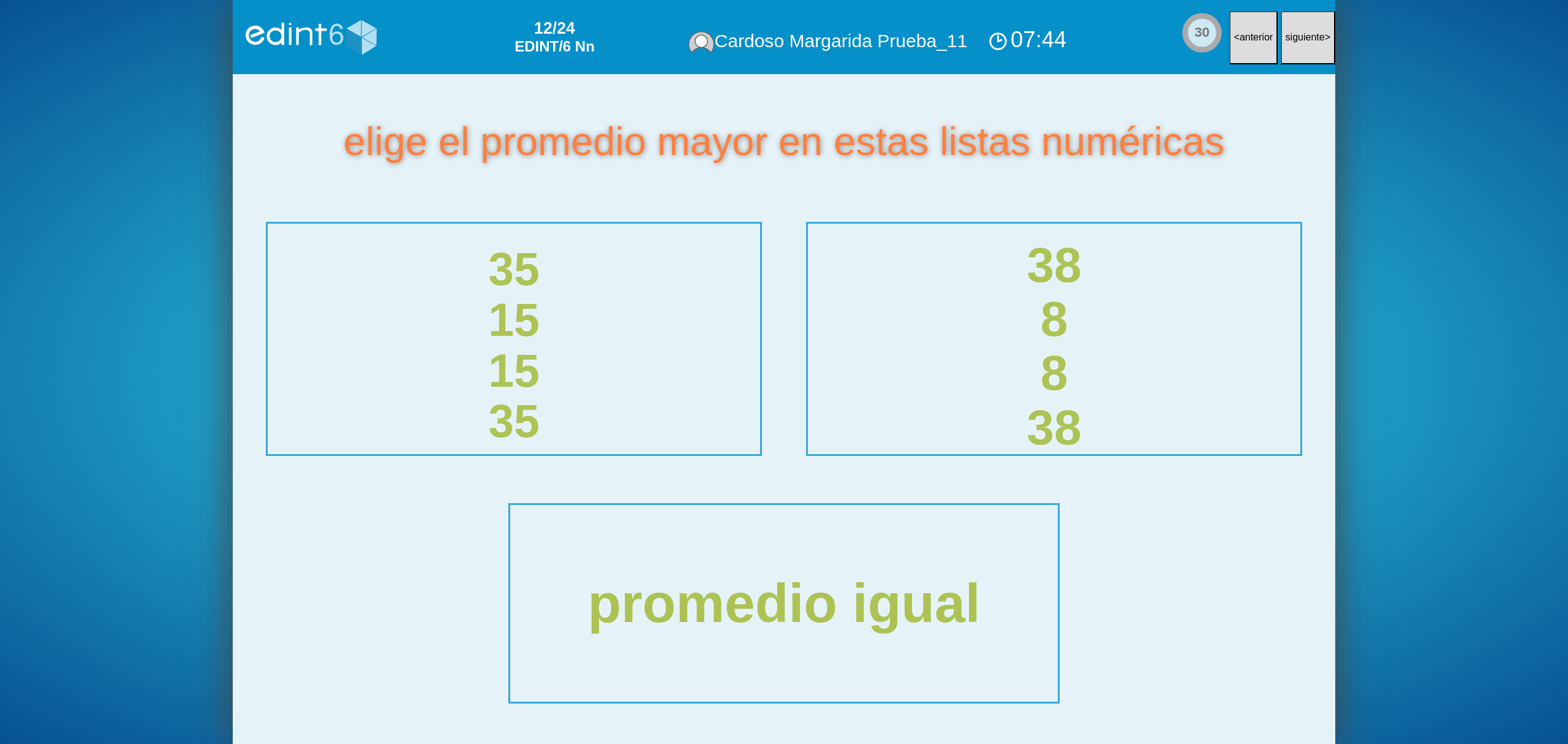
click at [981, 370] on div "38 8 8 38" at bounding box center [1053, 345] width 482 height 217
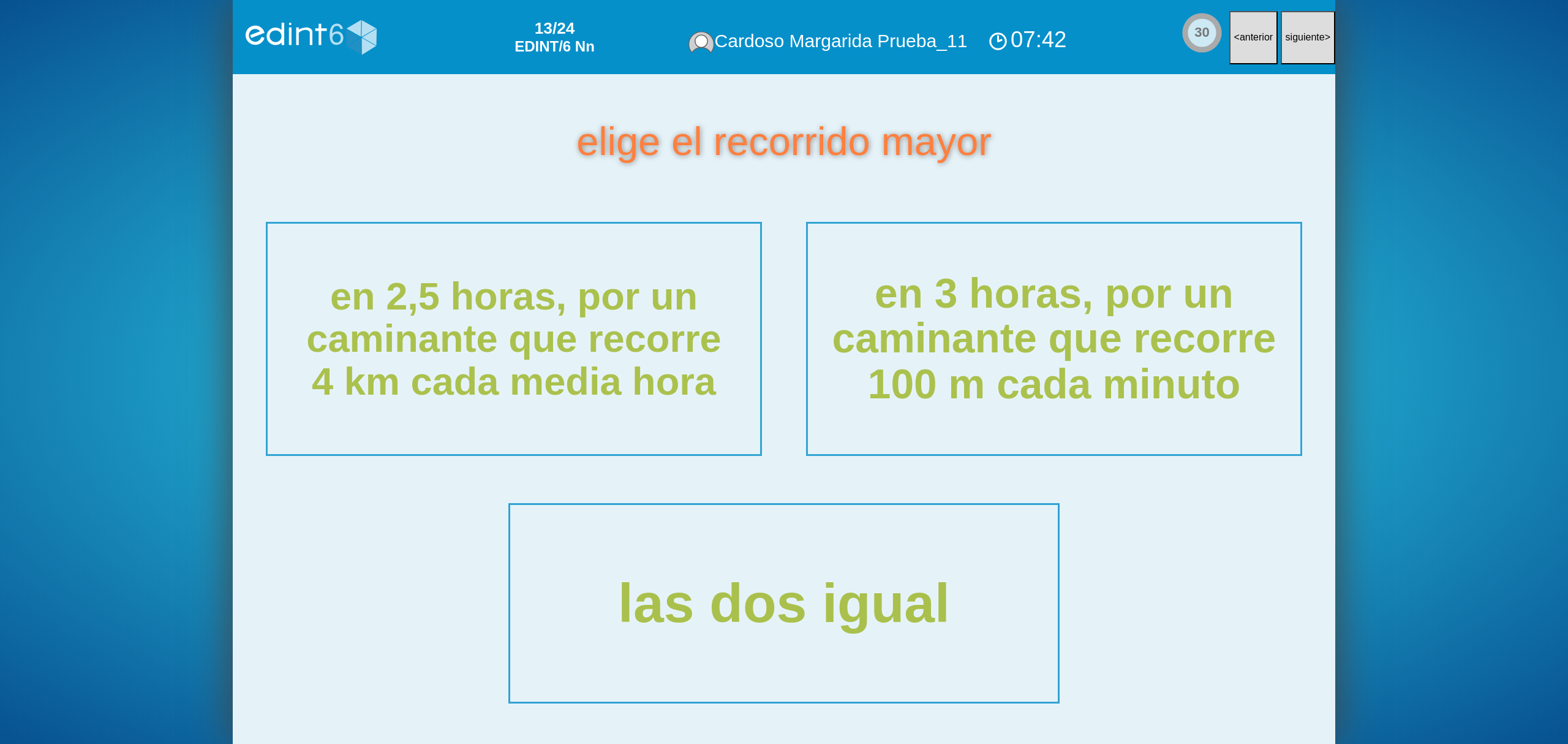
click at [981, 370] on div "en 3 horas, por un caminante que recorre 100 m cada minuto" at bounding box center [1054, 339] width 524 height 244
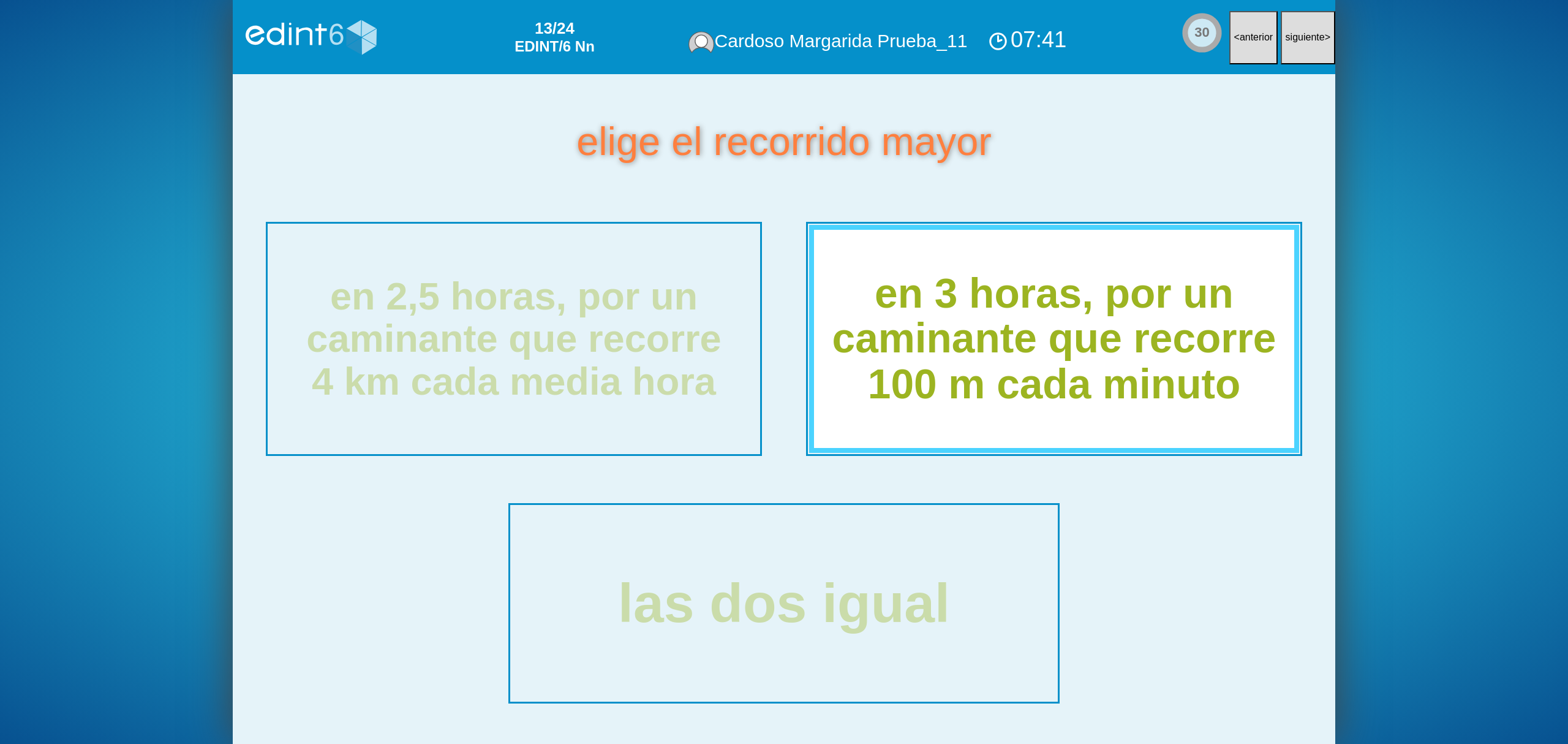
click at [981, 370] on div "en 3 horas, por un caminante que recorre 100 m cada minuto" at bounding box center [1054, 338] width 514 height 233
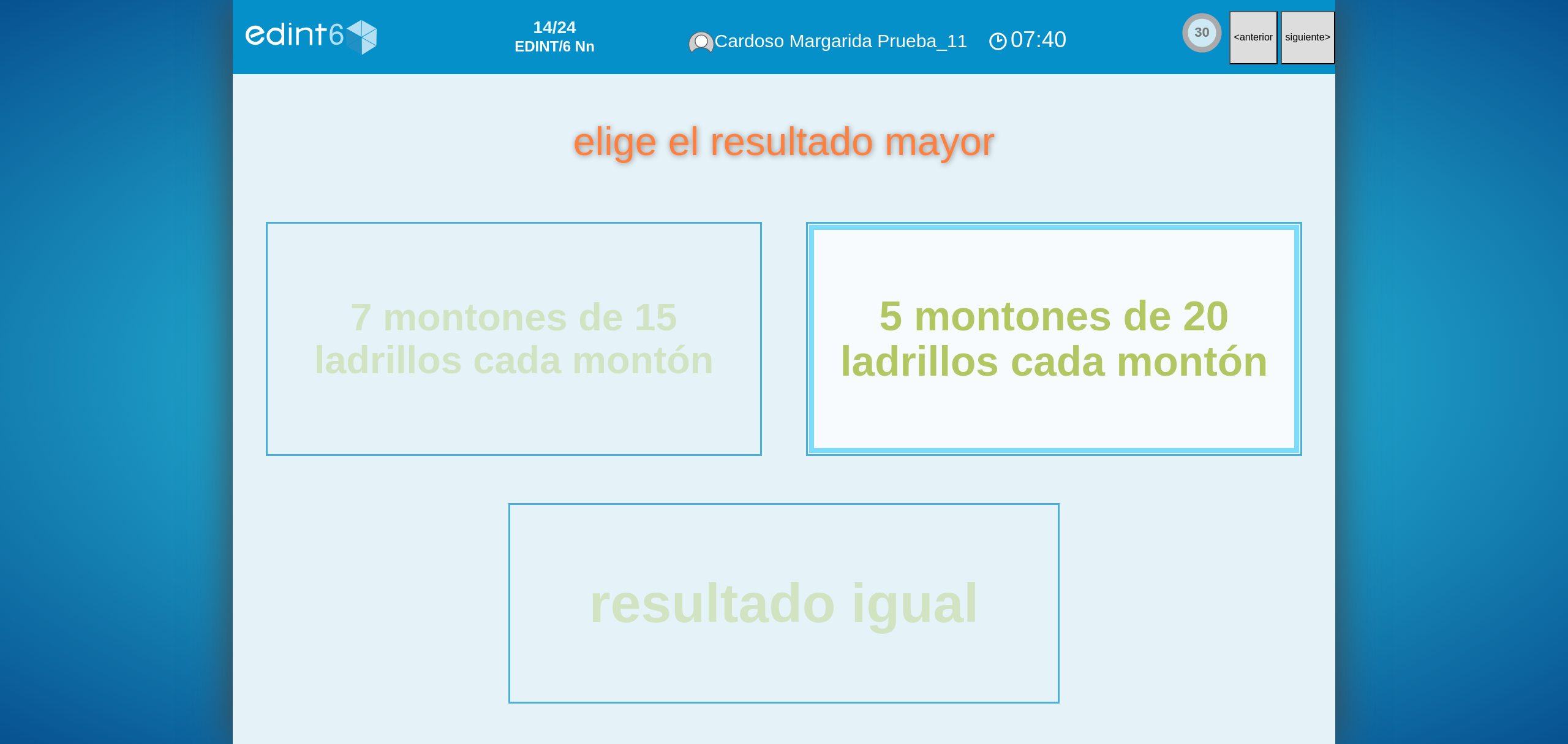
click at [981, 370] on div "5 montones de 20 ladrillos cada montón" at bounding box center [1054, 338] width 514 height 233
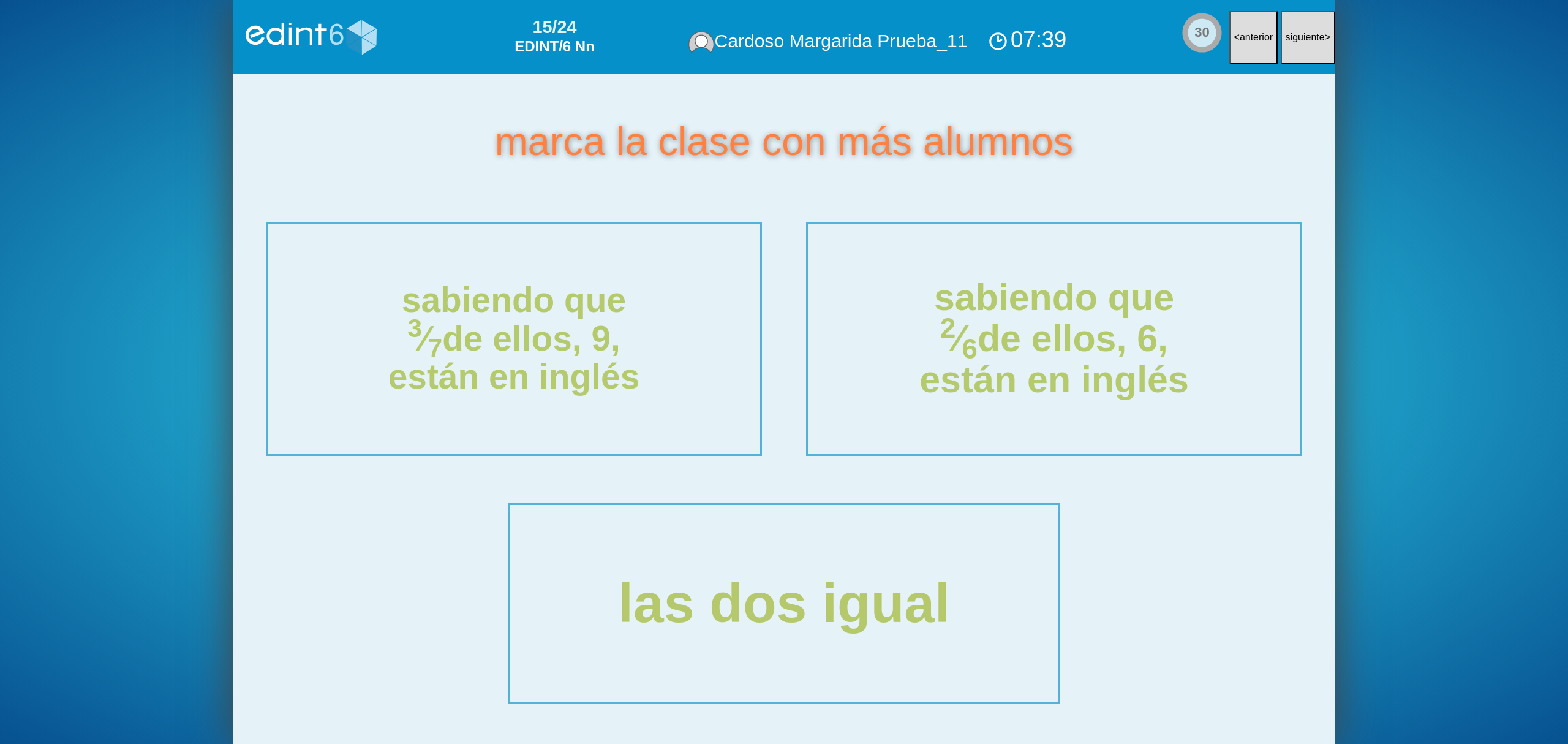
click at [981, 370] on div "sabiendo que 2 ⁄ 6 de ellos, 6, están en inglés" at bounding box center [1053, 339] width 482 height 123
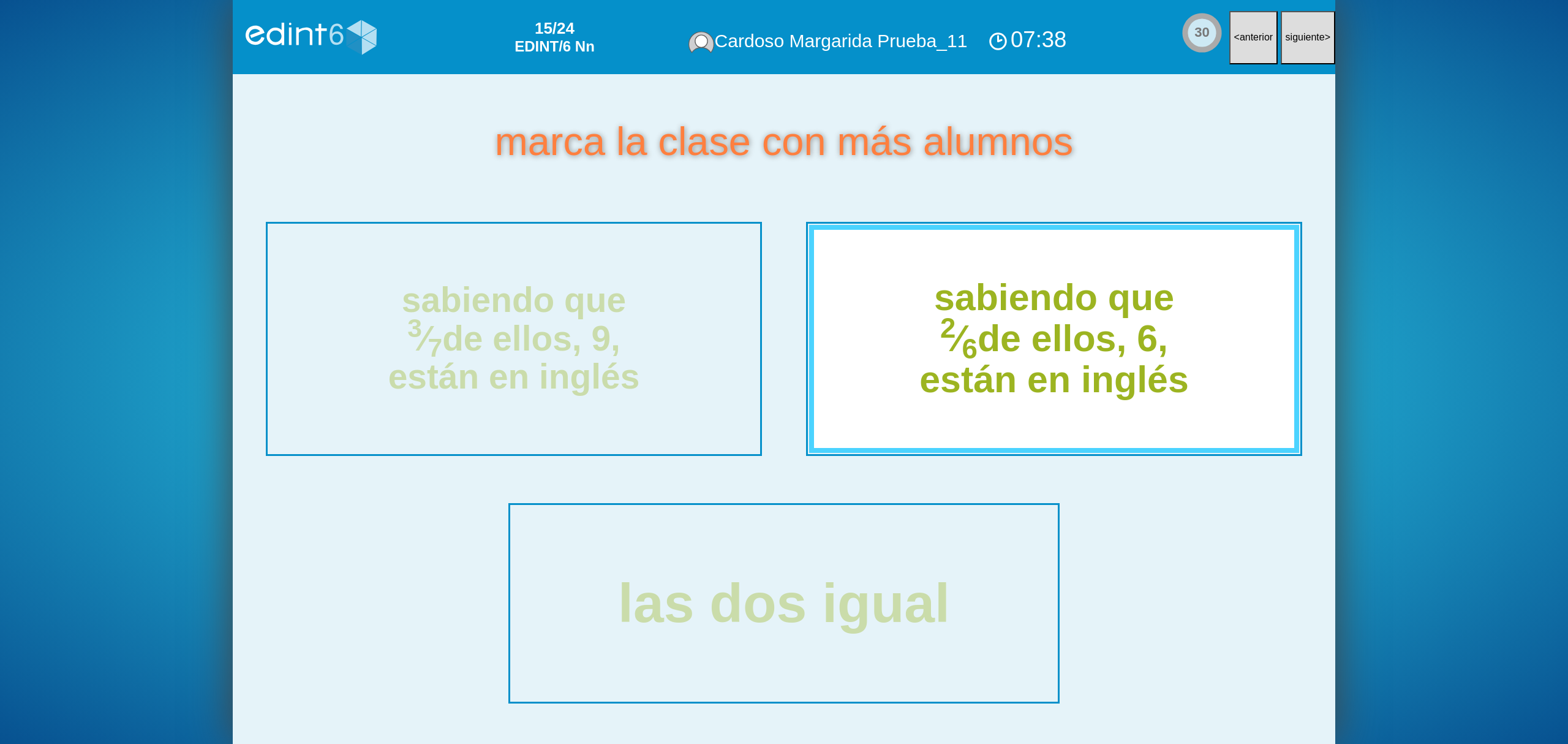
click at [981, 370] on div "sabiendo que 2 ⁄ 6 de ellos, 6, están en inglés" at bounding box center [1053, 339] width 472 height 123
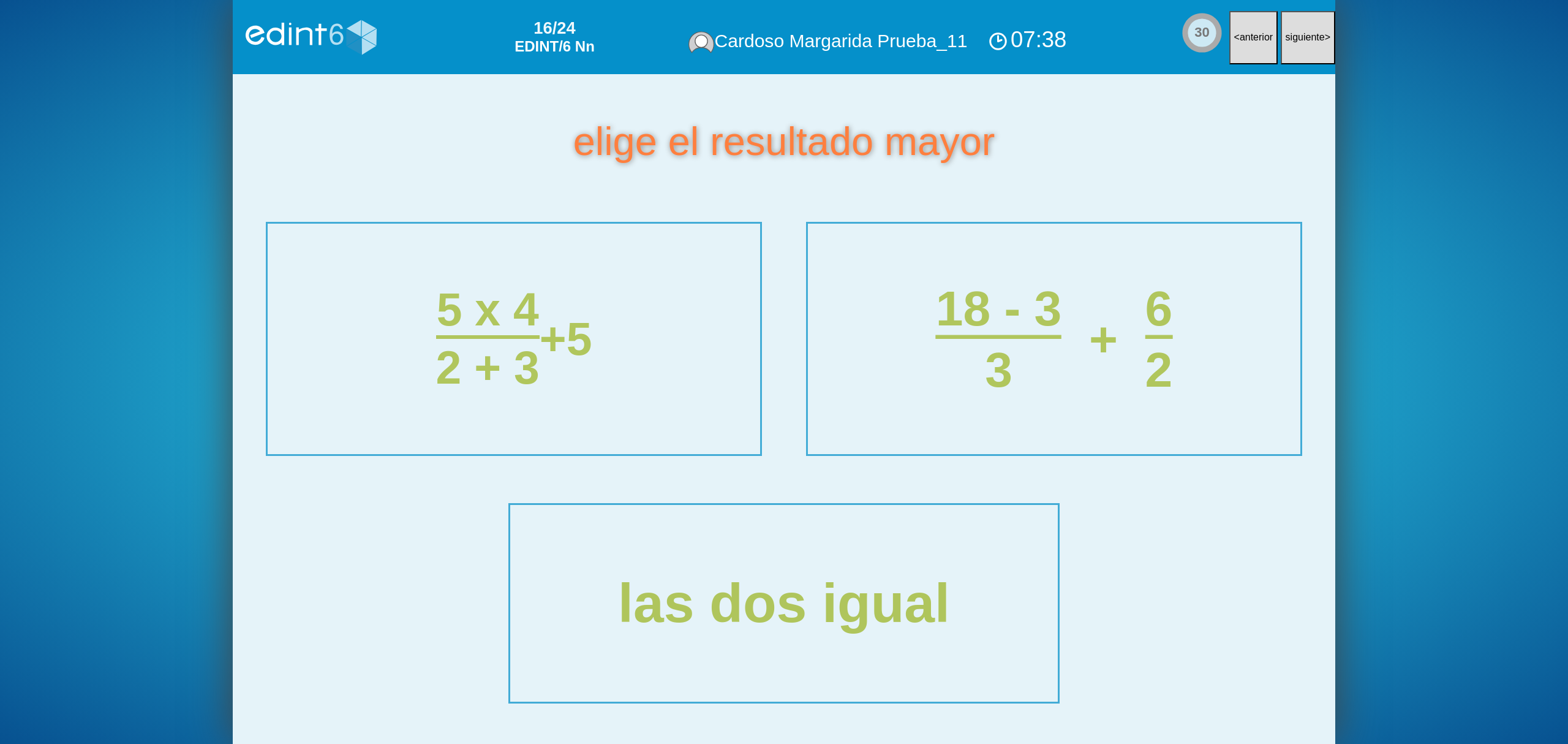
click at [981, 370] on div "3" at bounding box center [999, 369] width 126 height 54
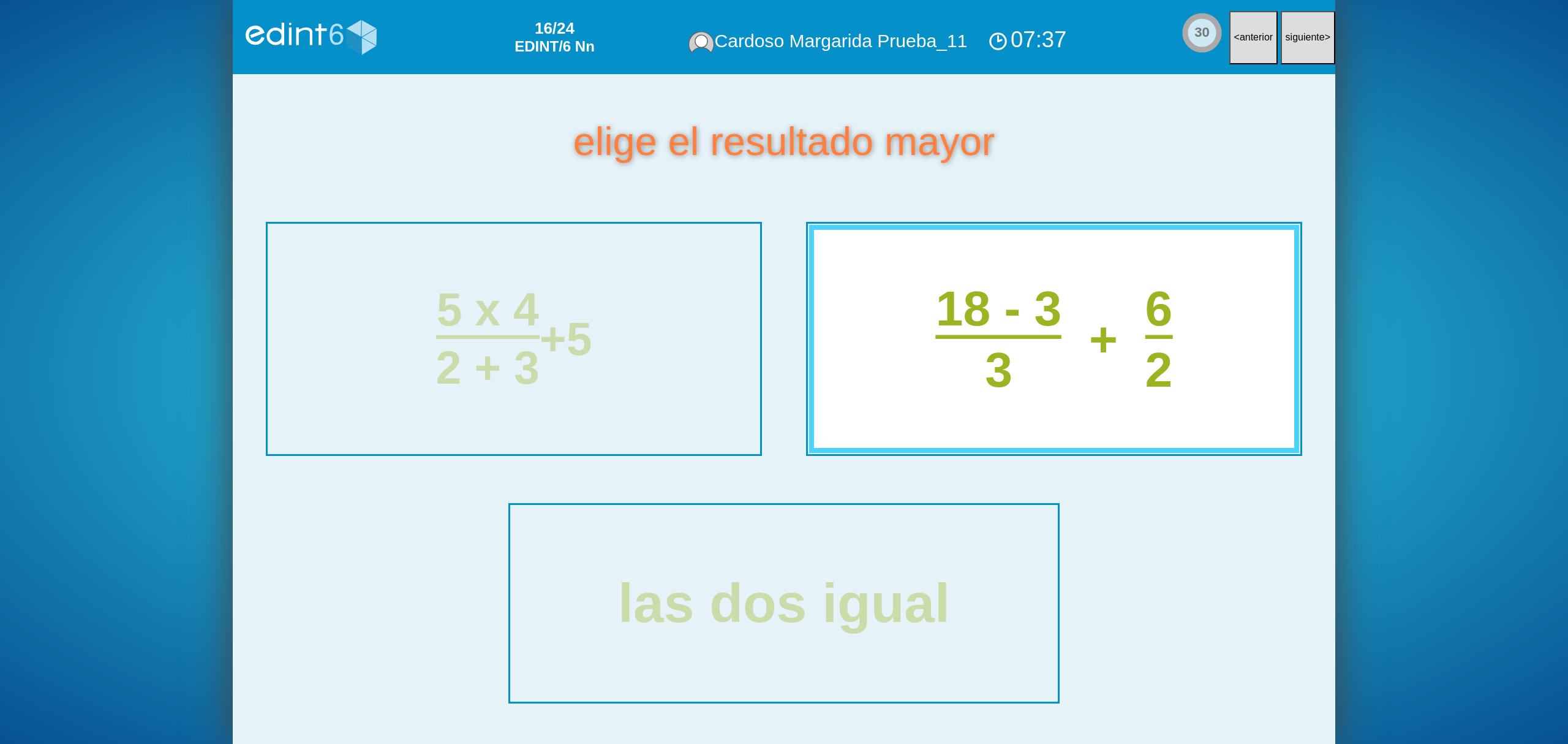
click at [981, 370] on div "3" at bounding box center [999, 369] width 126 height 54
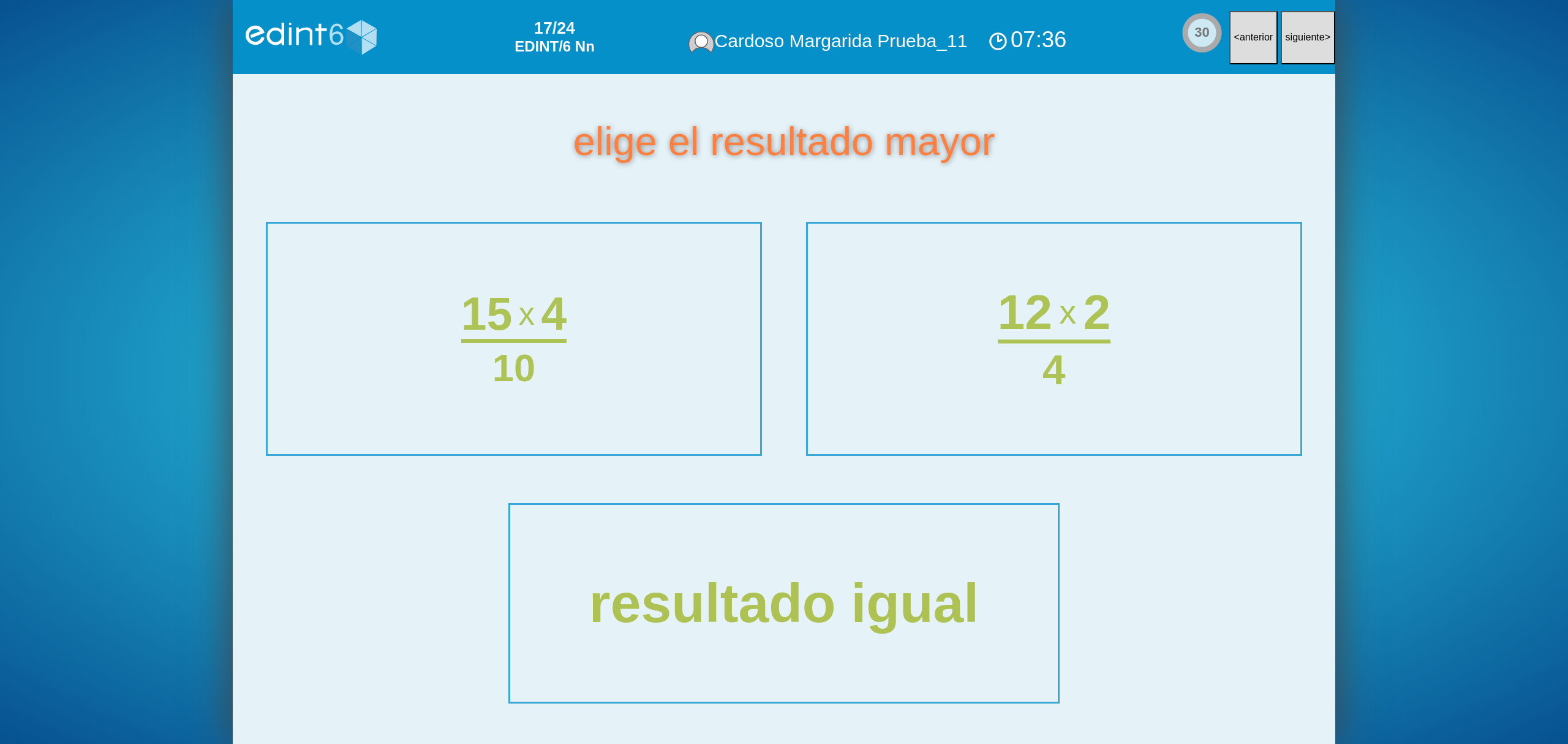
click at [981, 370] on div "12 x 2 4" at bounding box center [1054, 339] width 155 height 244
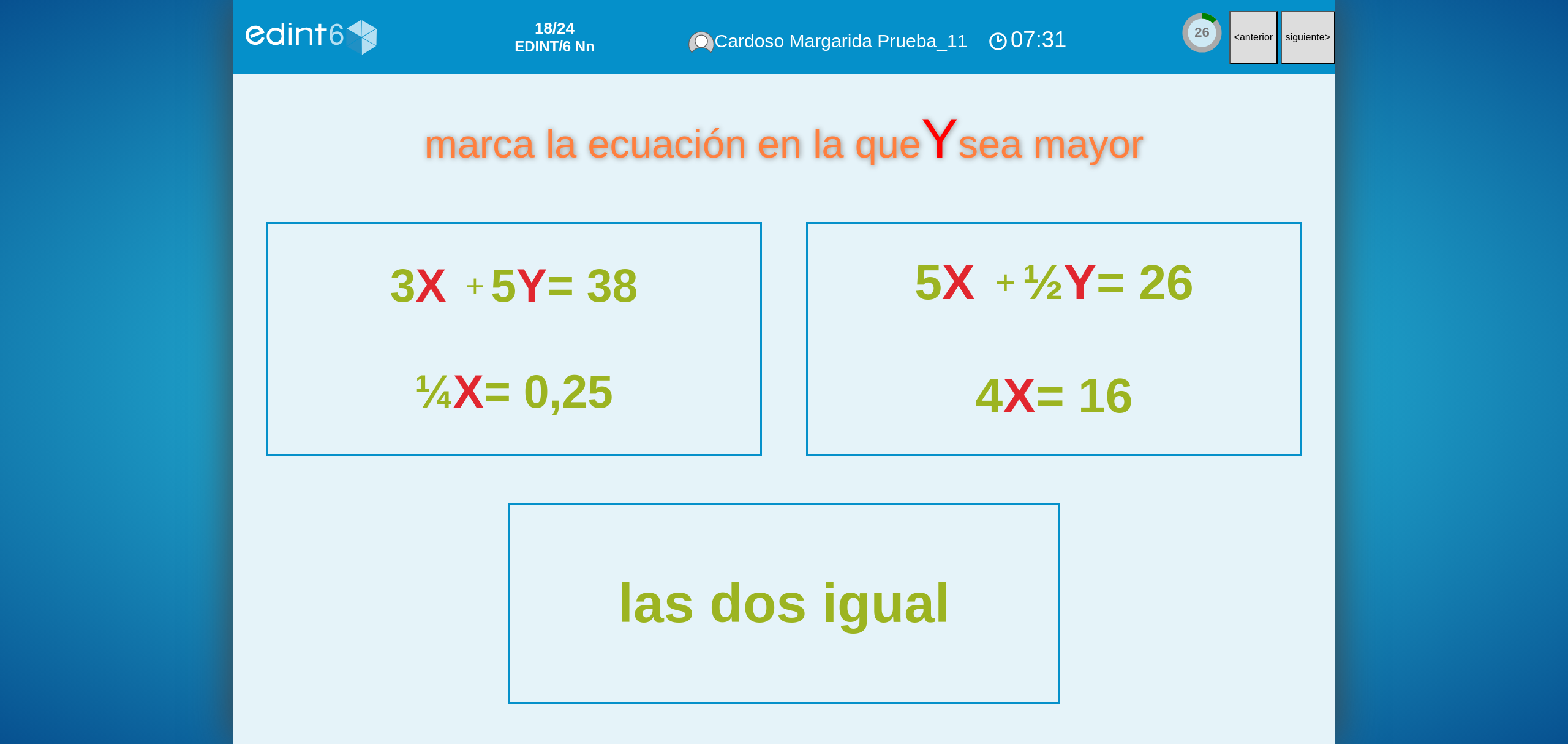
click at [981, 370] on div "4 X = 16" at bounding box center [1053, 395] width 482 height 54
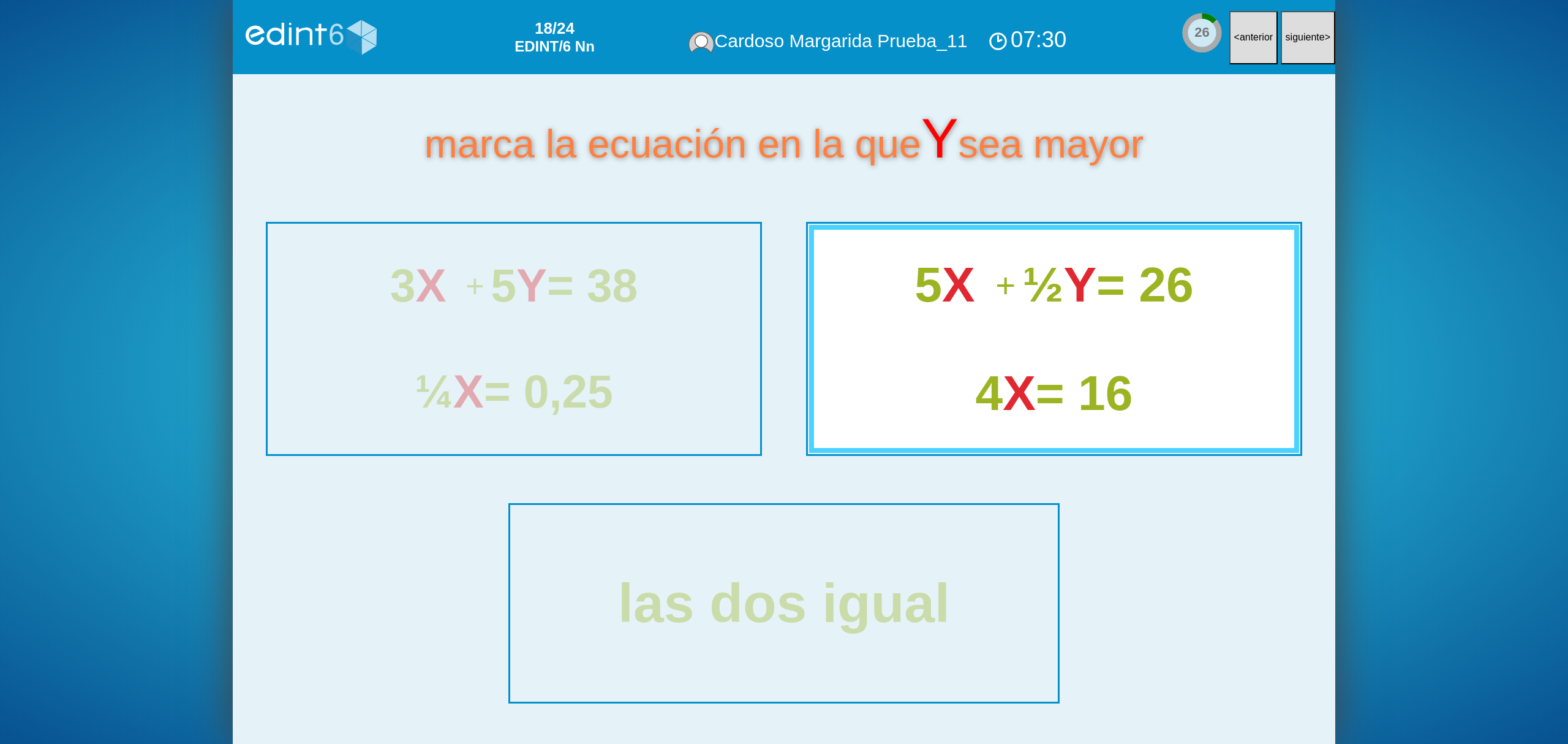
click at [981, 370] on div "4 X = 16" at bounding box center [1053, 392] width 472 height 54
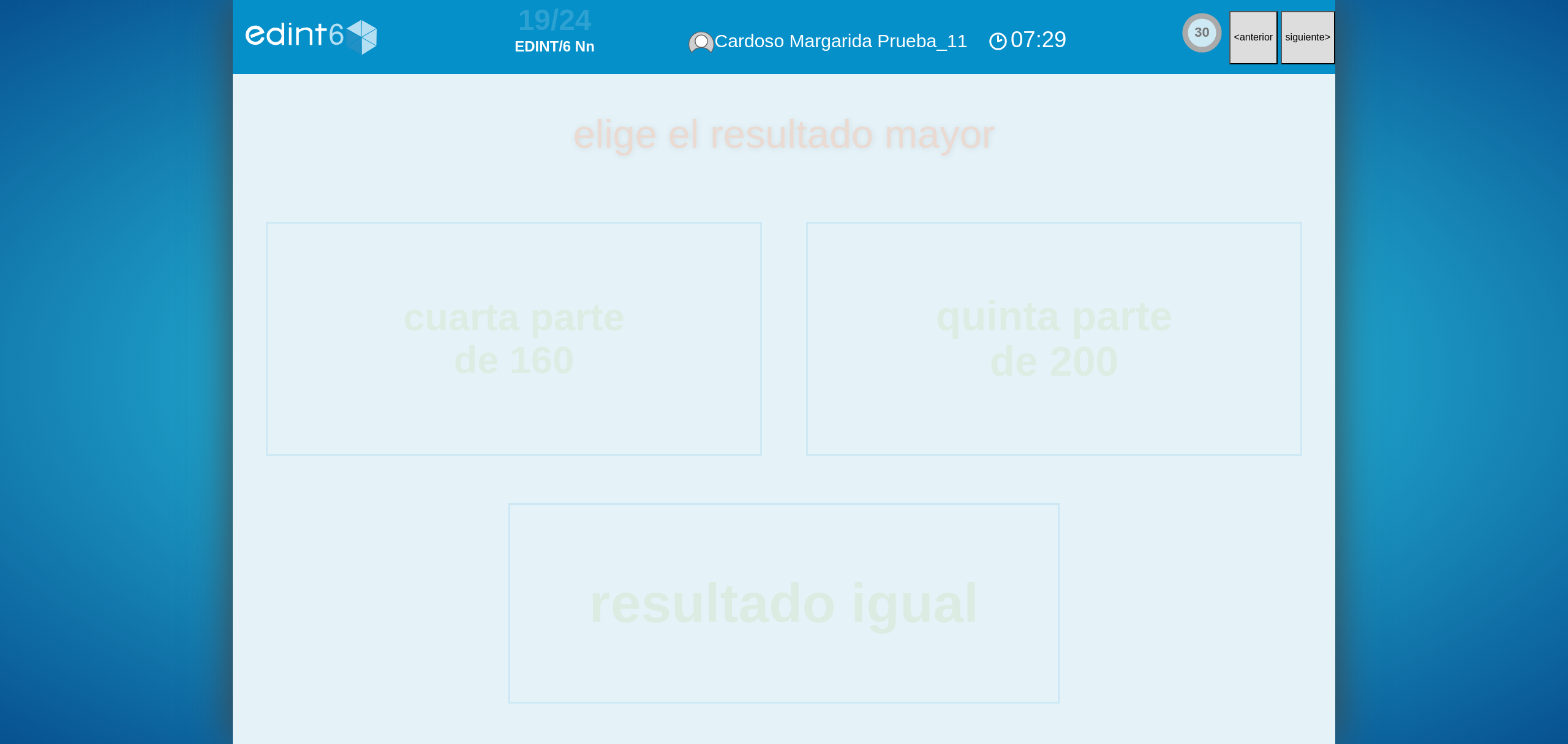
click at [981, 370] on div "elige el resultado mayor cuarta parte de 160 quinta parte de 200 resultado igual" at bounding box center [783, 409] width 1102 height 670
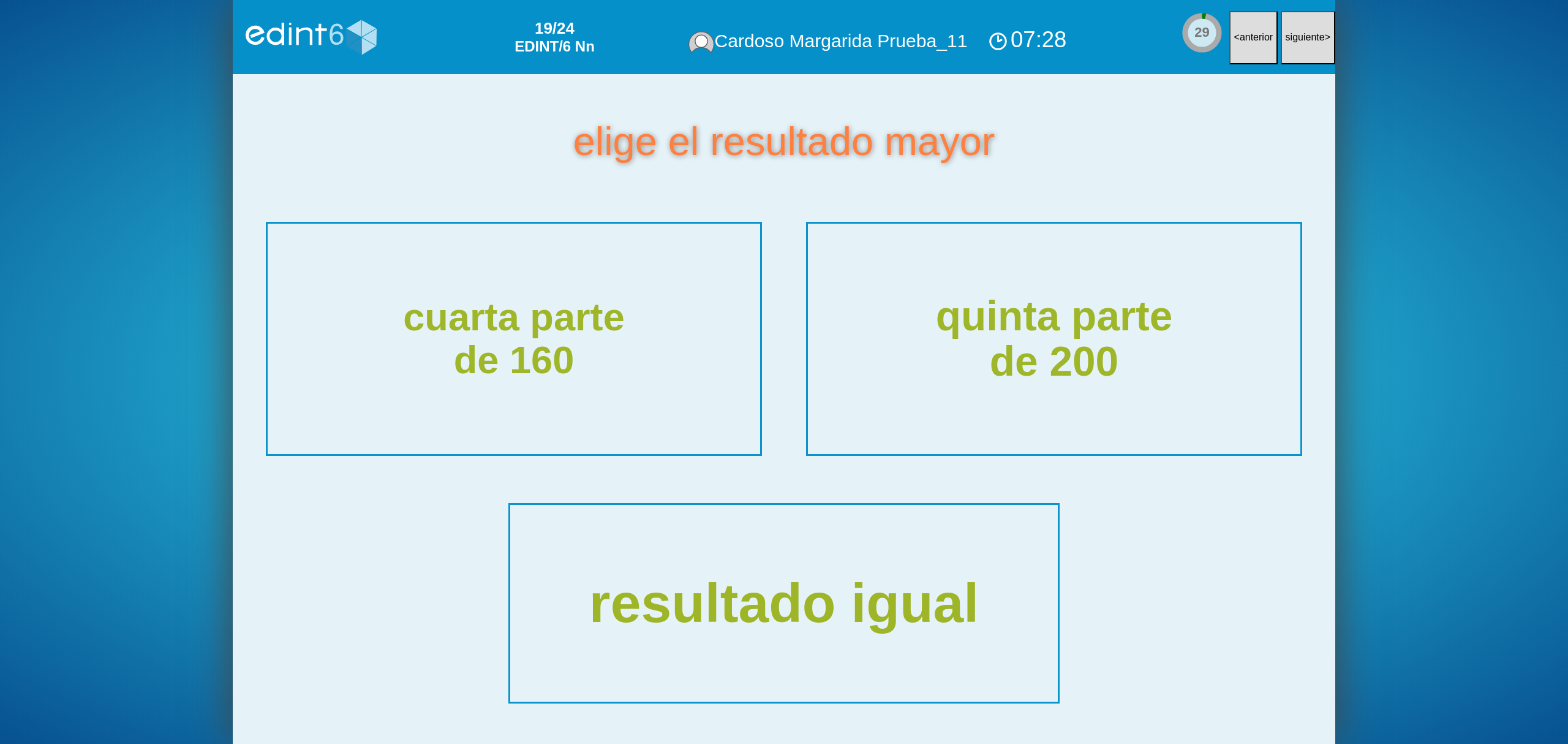
click at [981, 370] on div "quinta parte de 200" at bounding box center [1054, 339] width 524 height 244
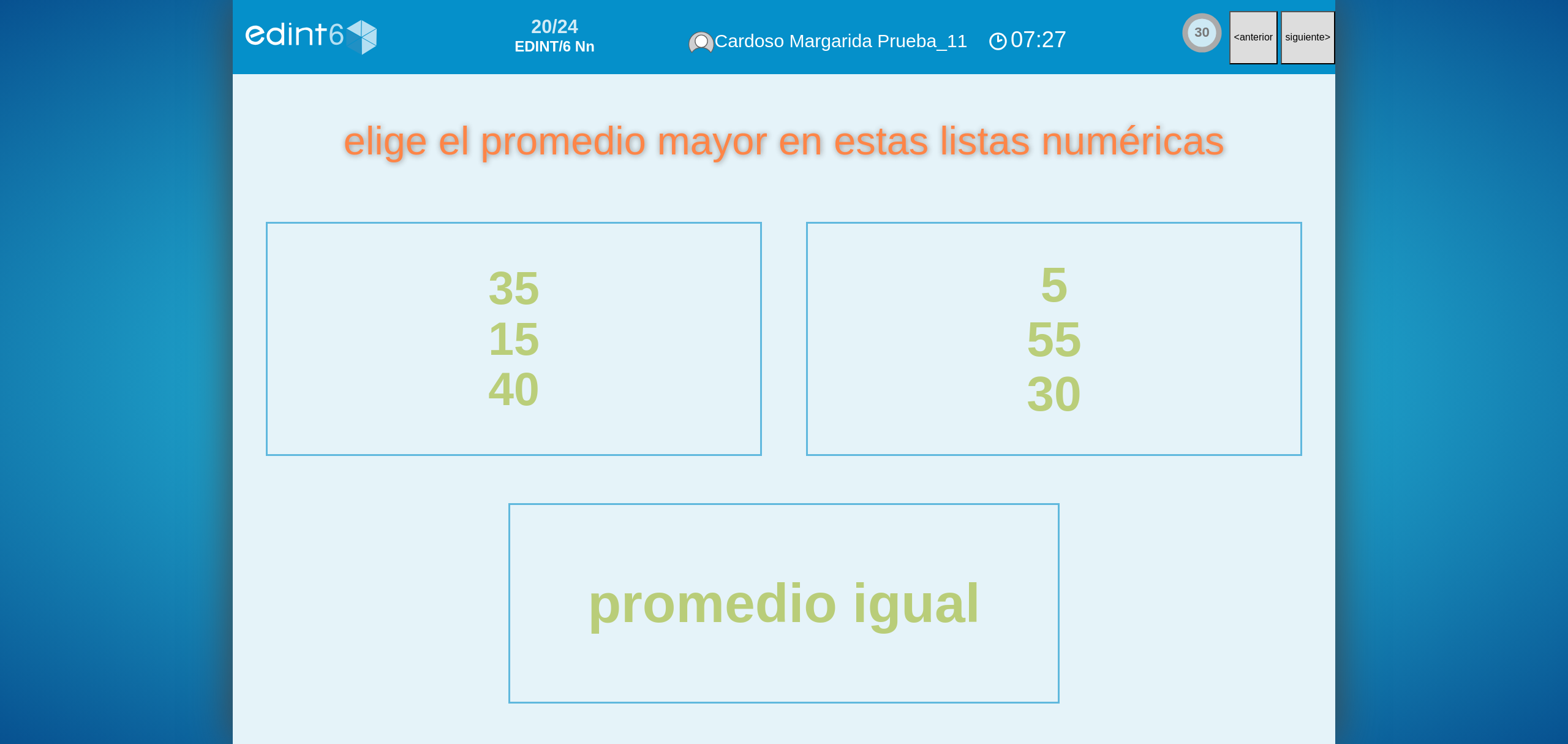
click at [981, 370] on div "5 55 30" at bounding box center [1053, 339] width 482 height 162
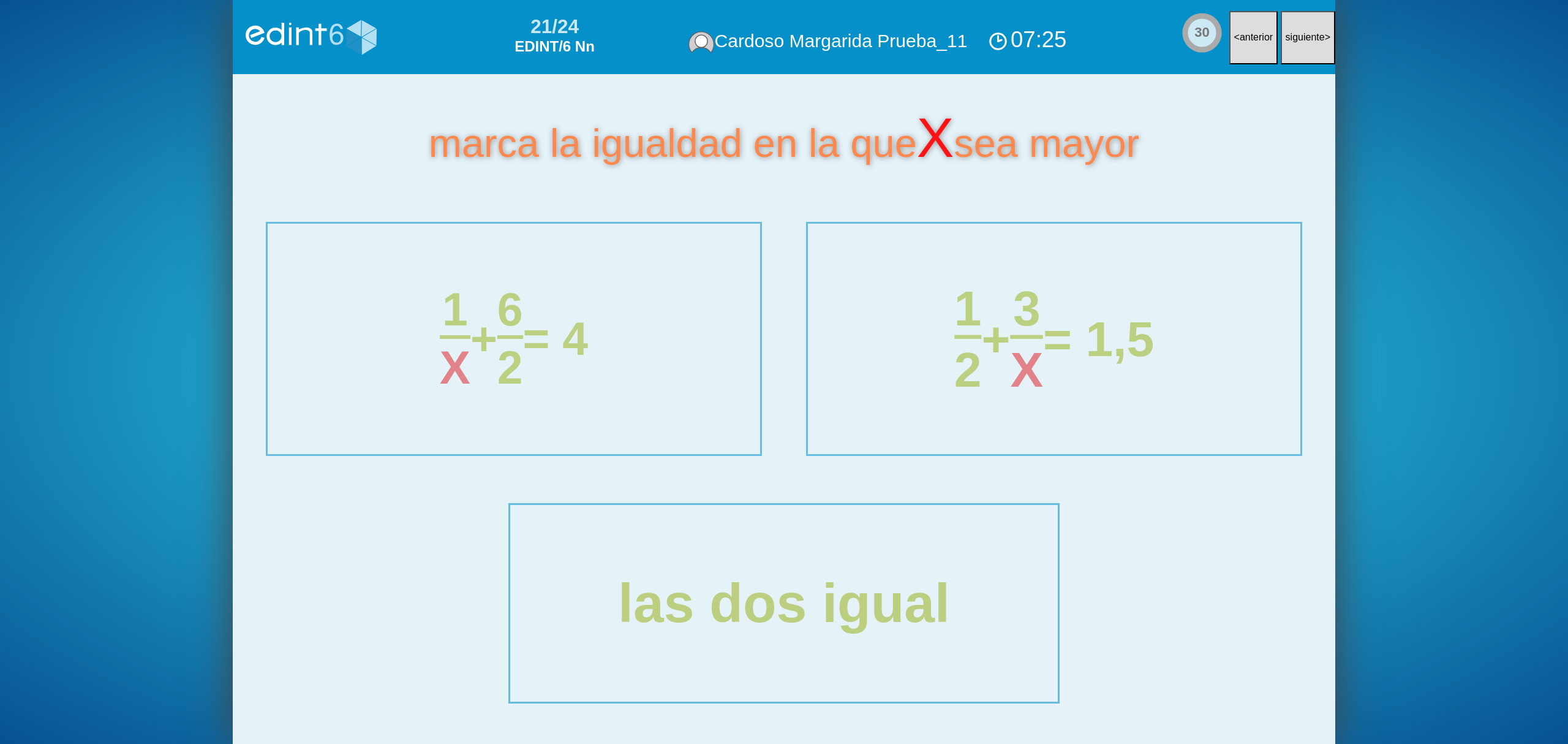
click at [981, 370] on div "1 2 + 3 X = 1,5" at bounding box center [1053, 339] width 482 height 116
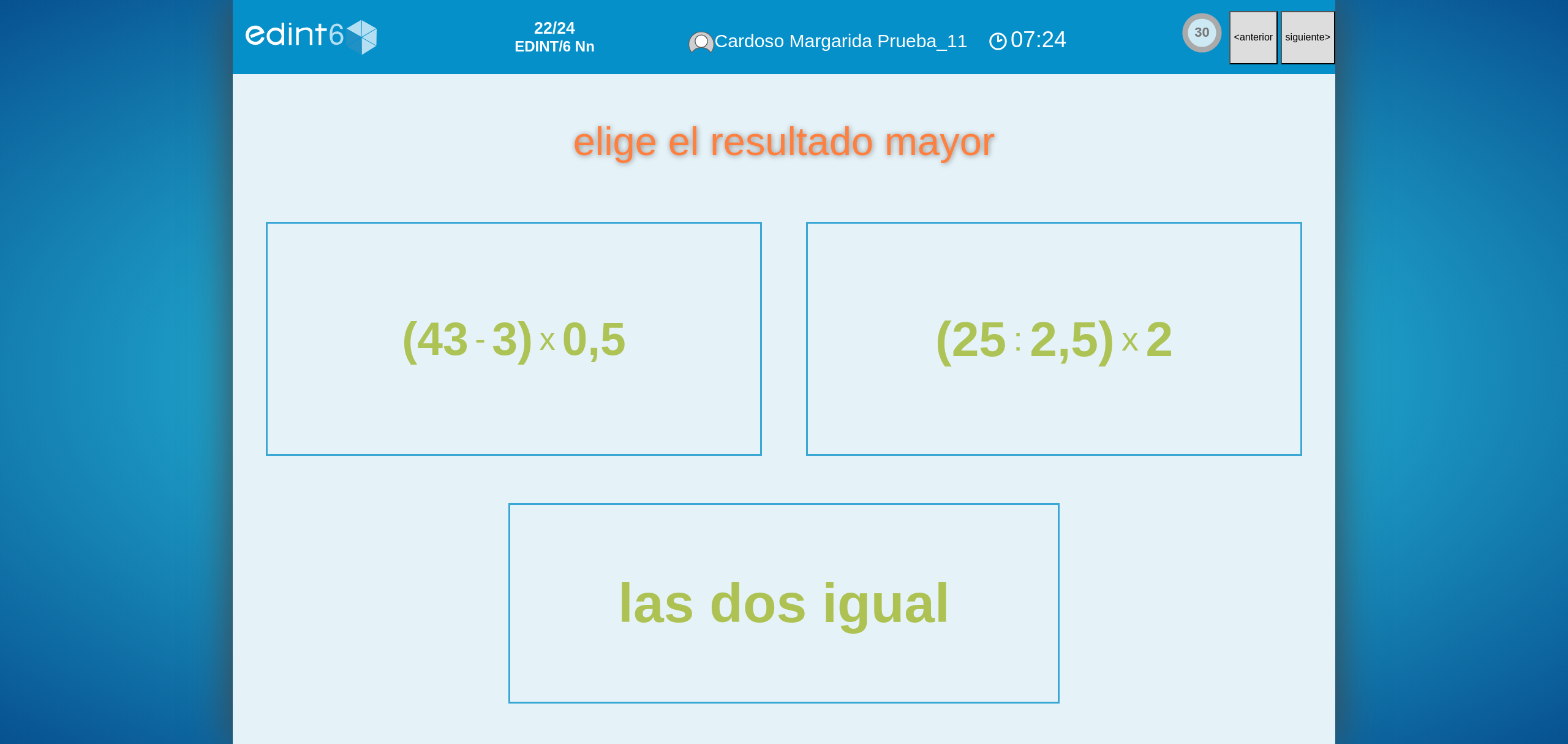
click at [981, 370] on div "(25 : 2,5) x 2" at bounding box center [1054, 339] width 524 height 244
